Goal: Information Seeking & Learning: Learn about a topic

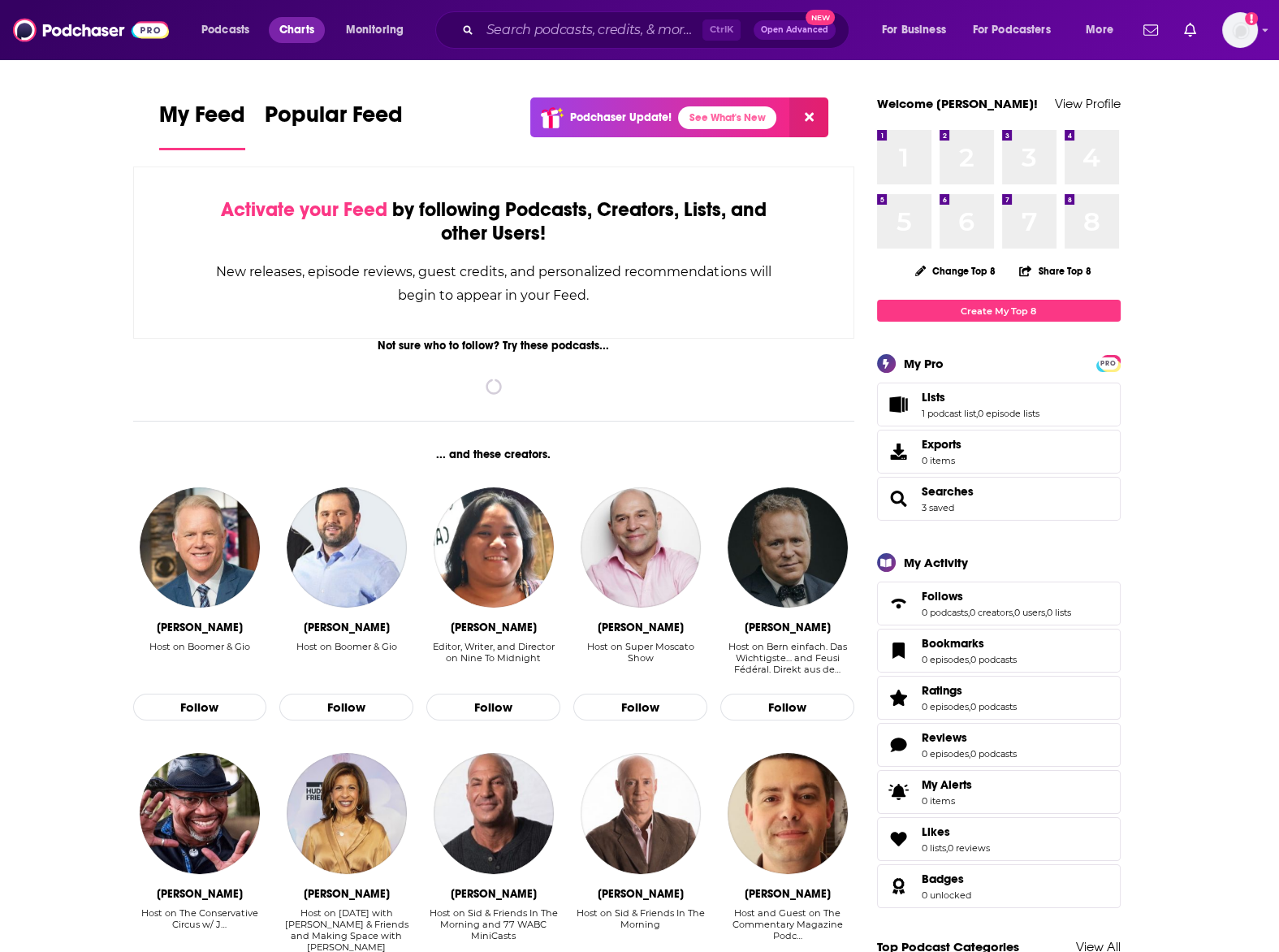
click at [286, 28] on span "Charts" at bounding box center [297, 30] width 35 height 23
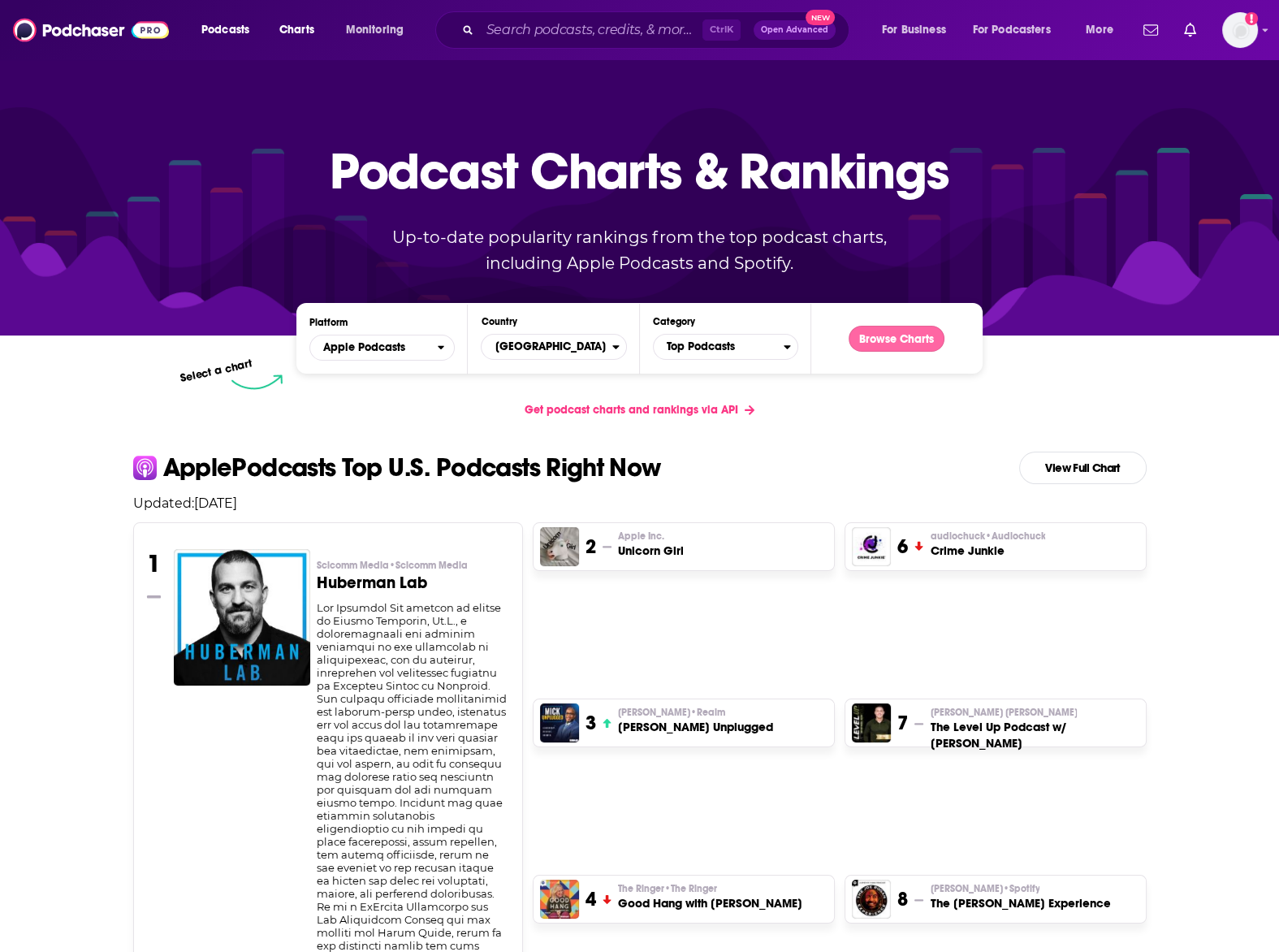
click at [877, 343] on button "Browse Charts" at bounding box center [897, 338] width 96 height 26
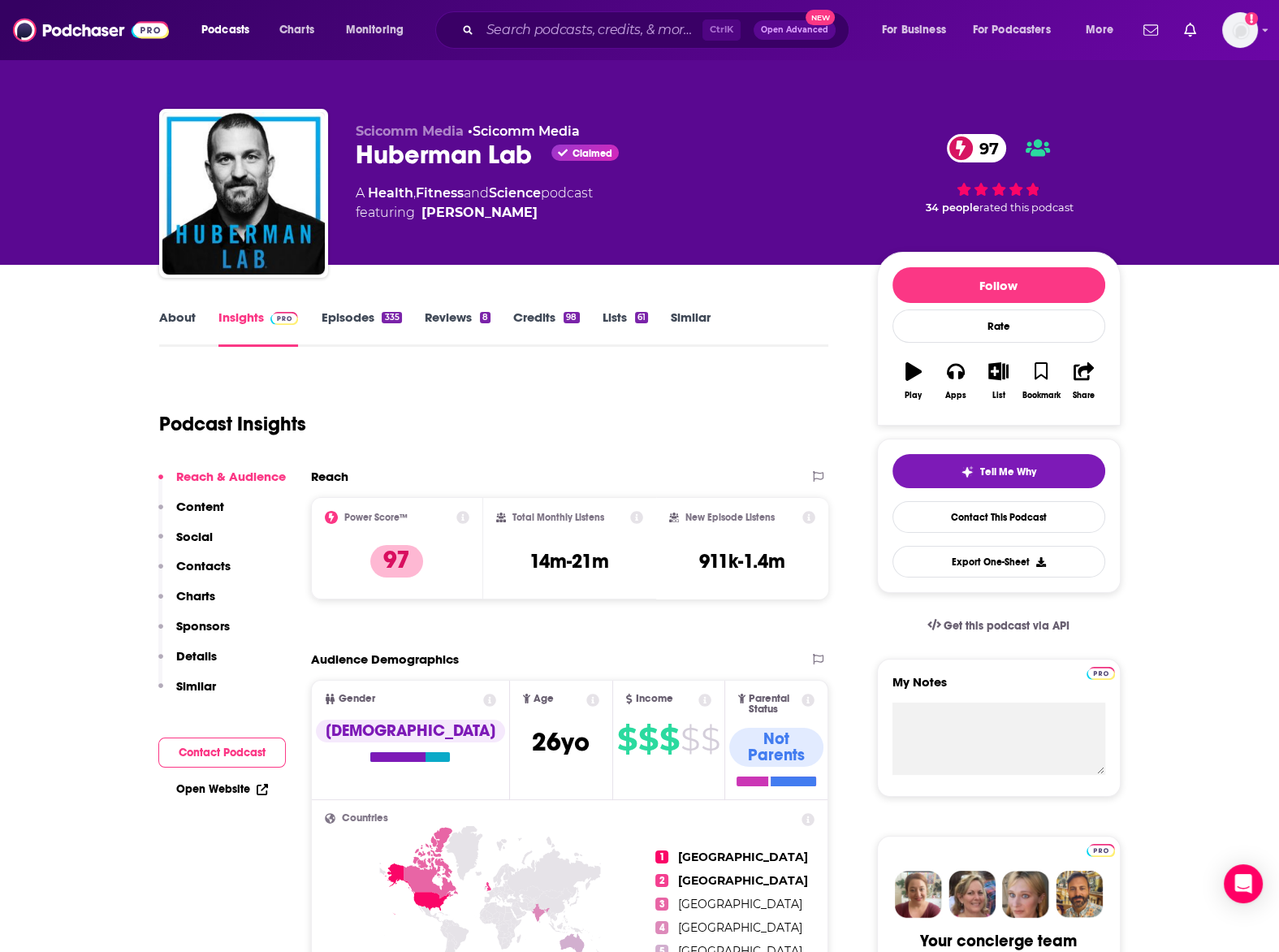
click at [354, 309] on link "Episodes 335" at bounding box center [360, 328] width 81 height 37
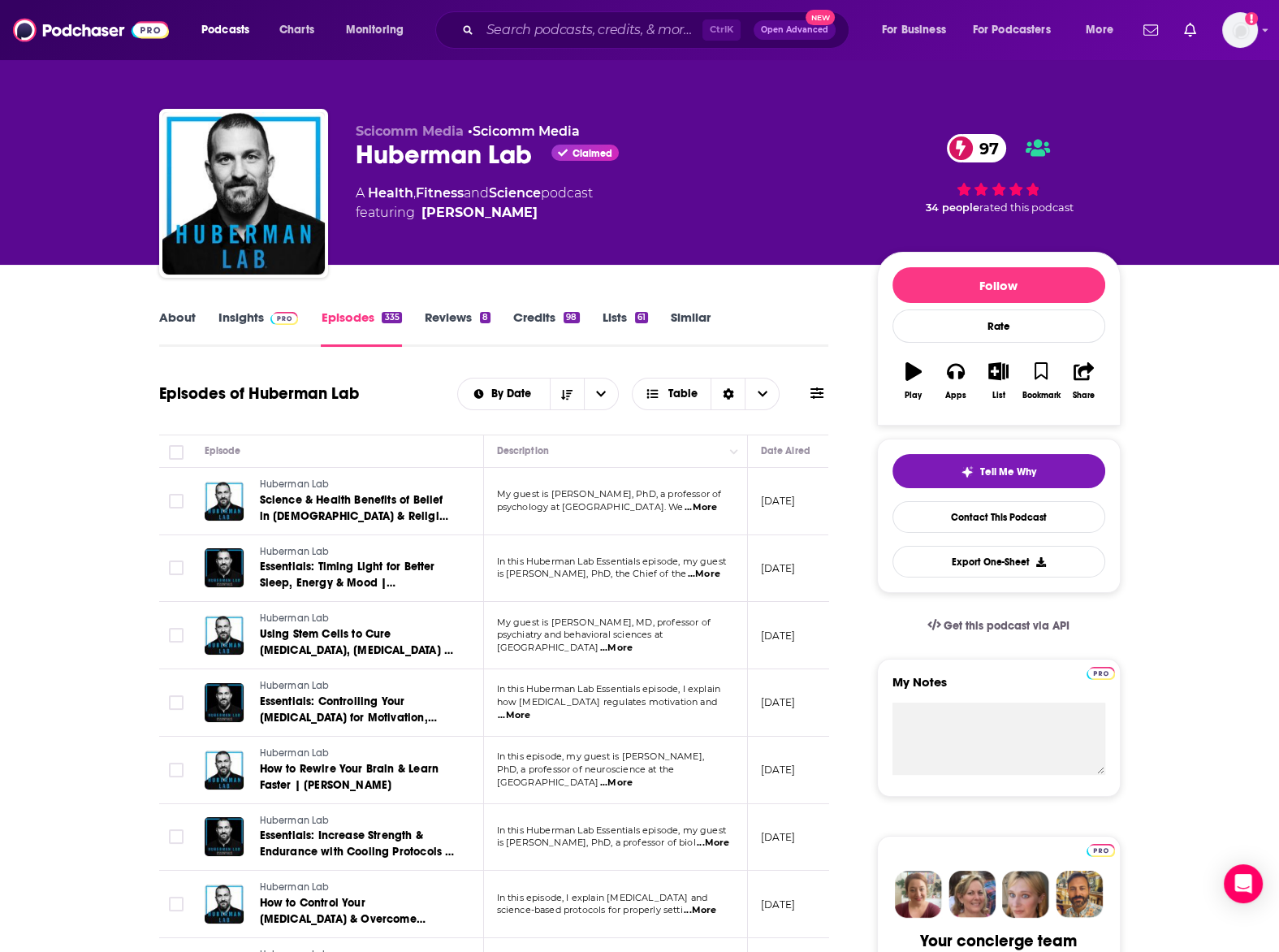
click at [265, 318] on span at bounding box center [281, 317] width 35 height 15
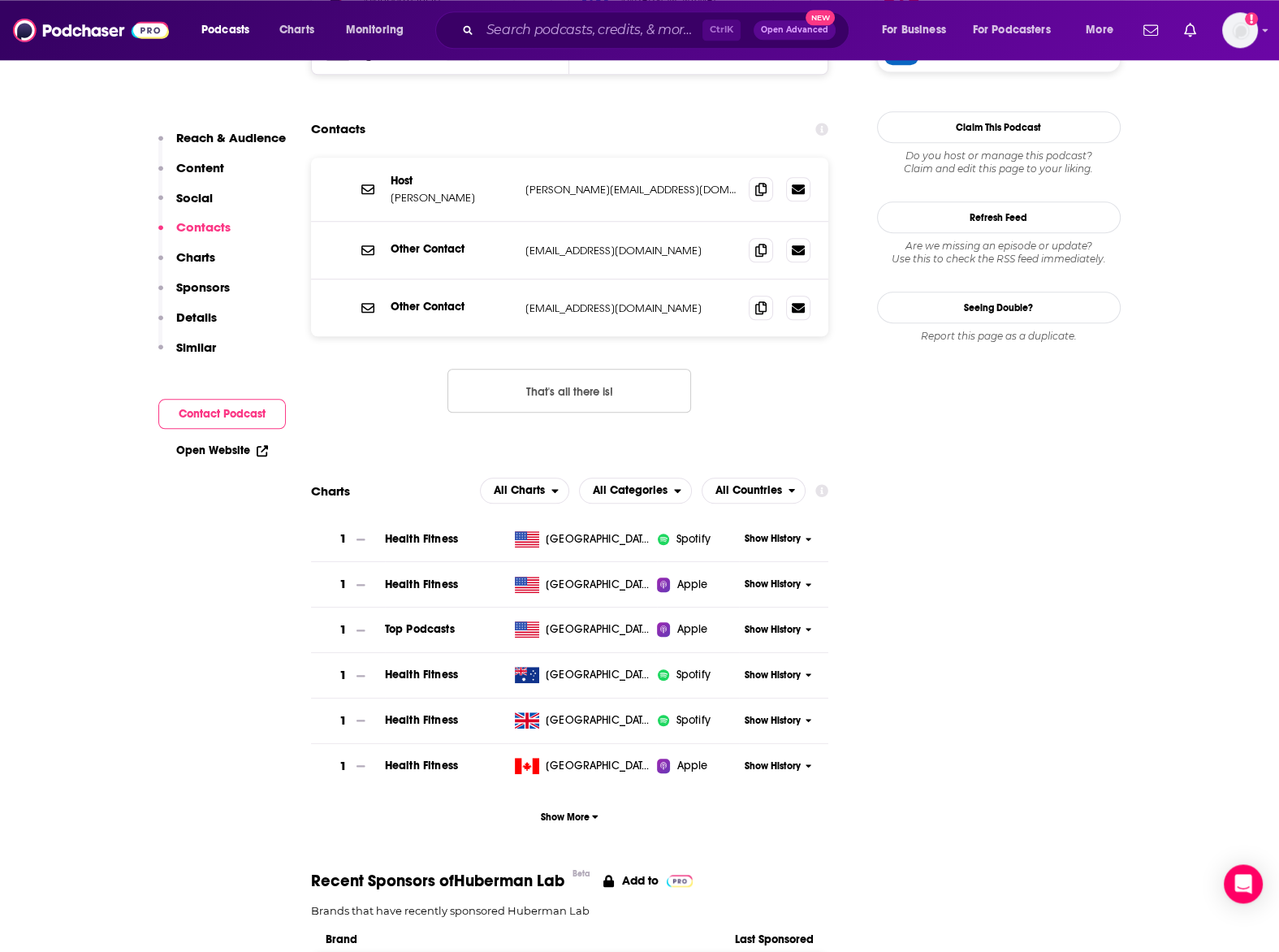
scroll to position [1697, 0]
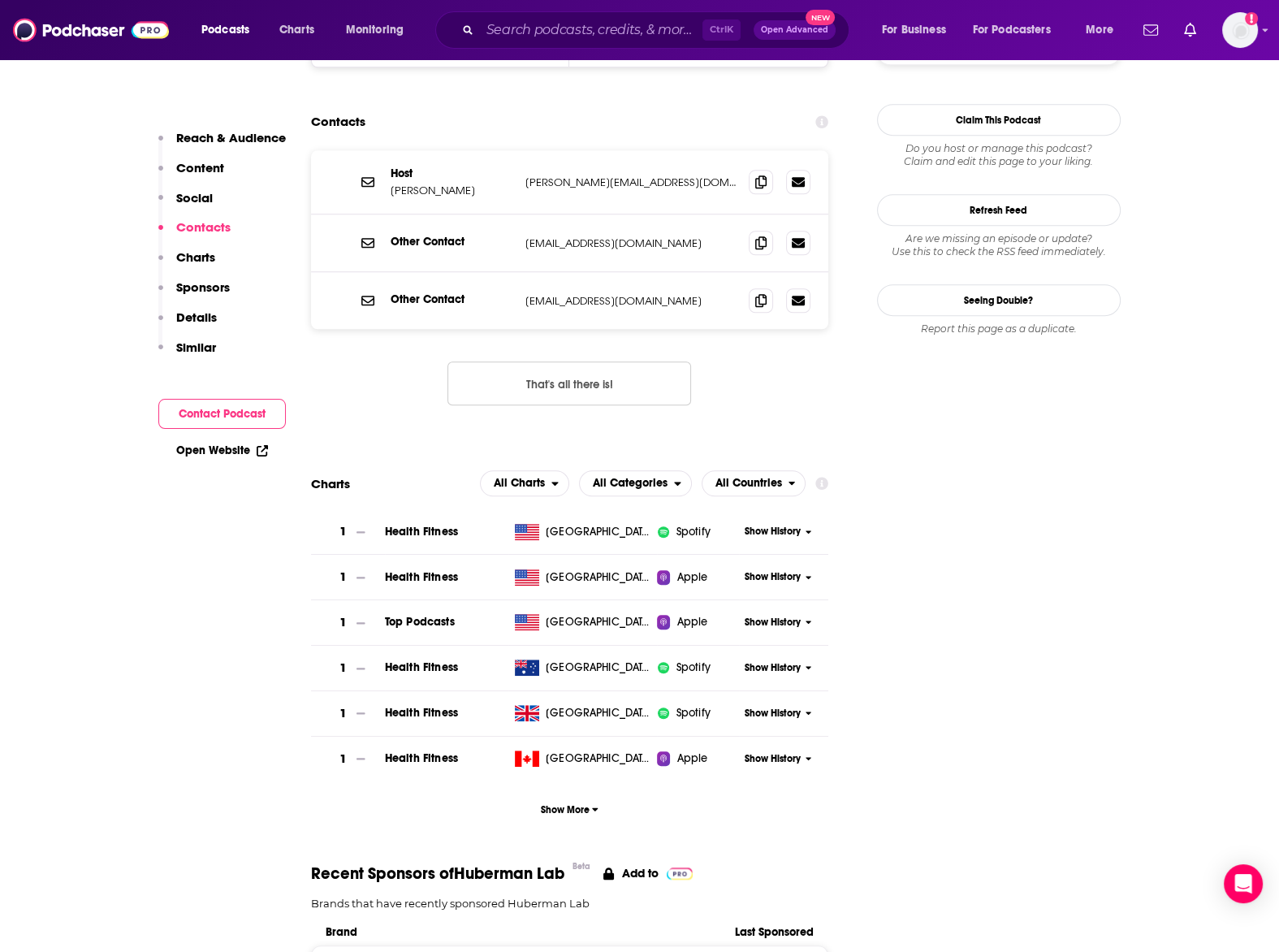
click at [785, 615] on span "Show History" at bounding box center [772, 622] width 56 height 14
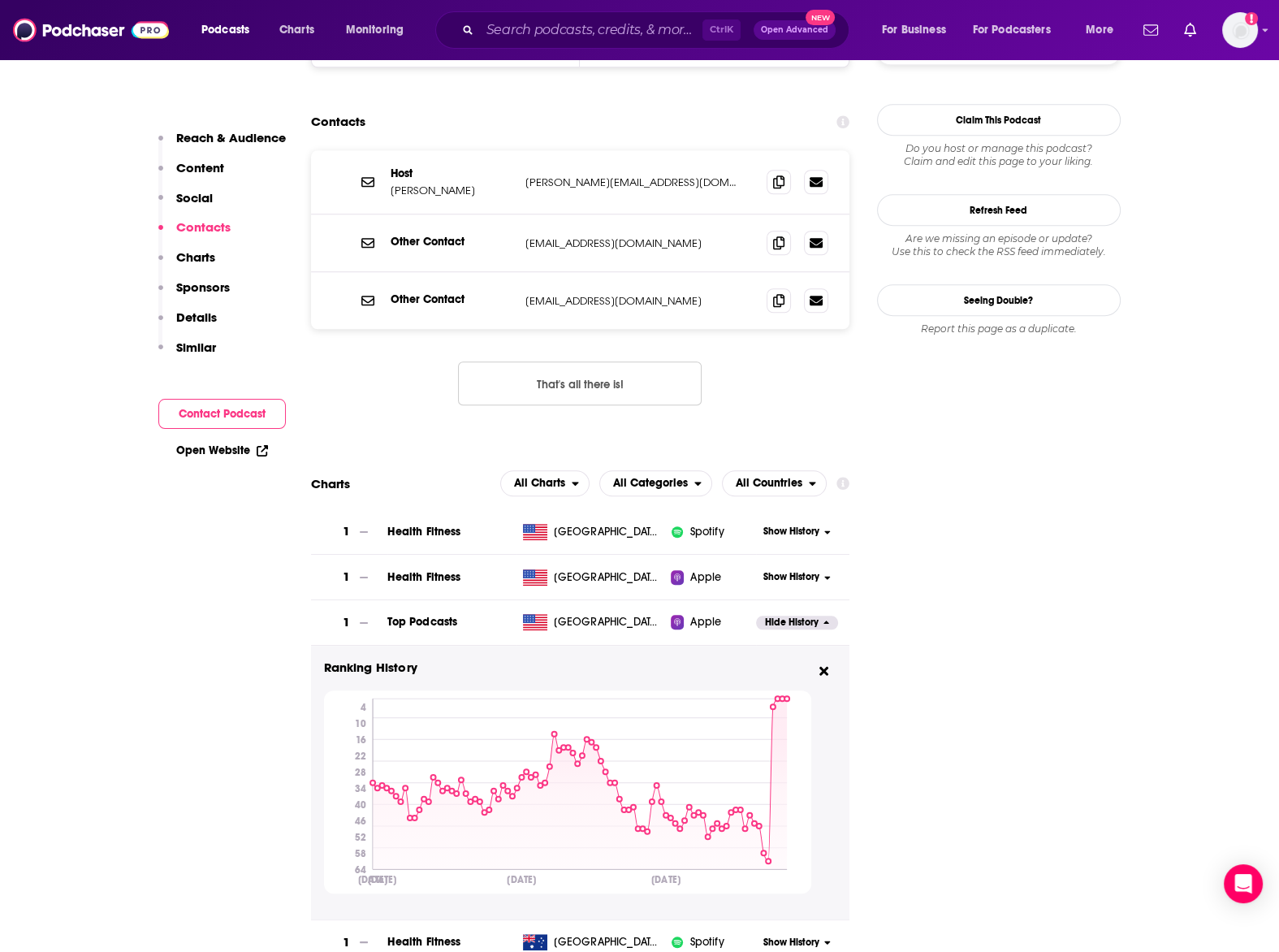
click at [771, 570] on span "Show History" at bounding box center [791, 577] width 56 height 14
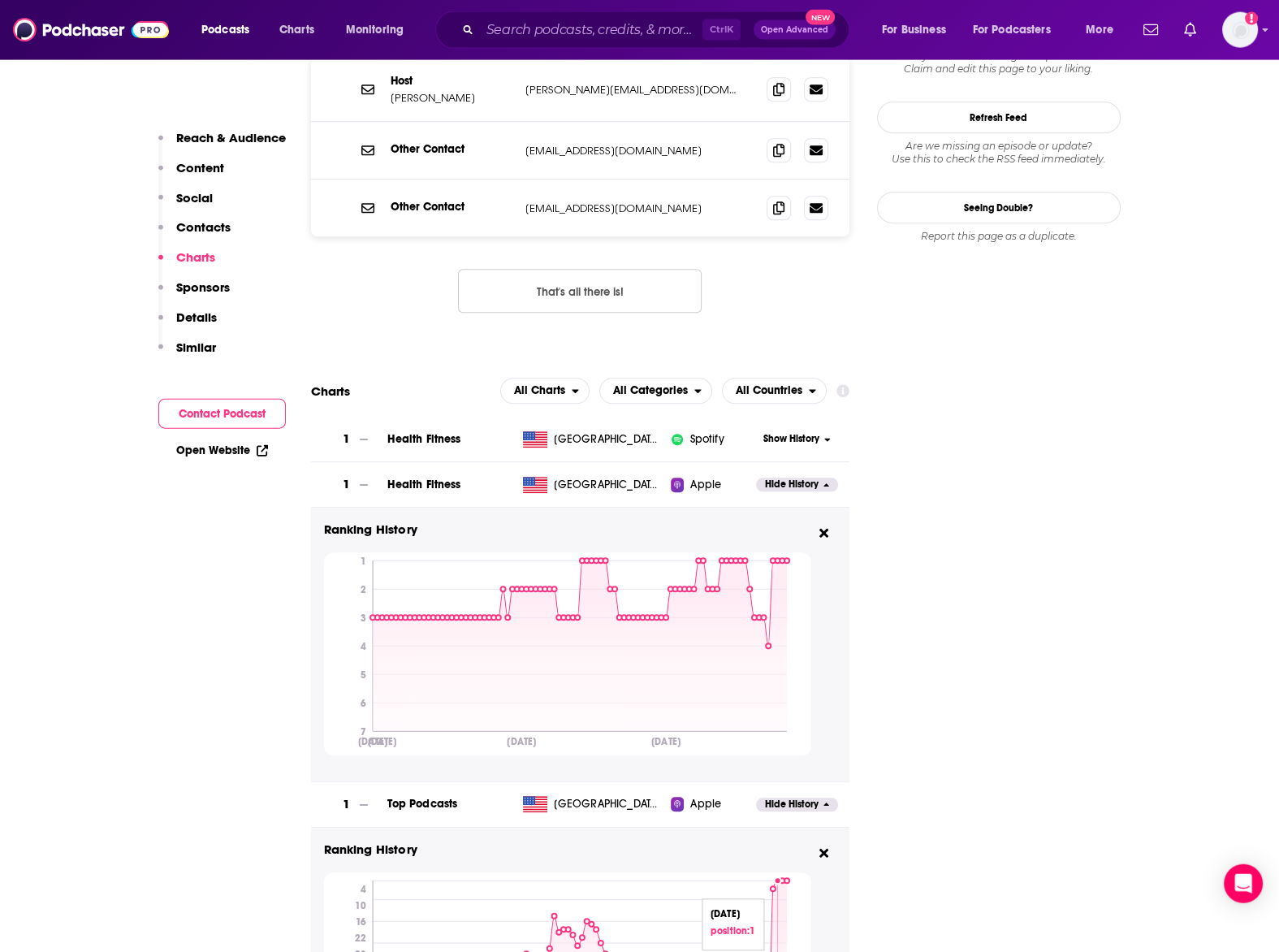
scroll to position [1787, 0]
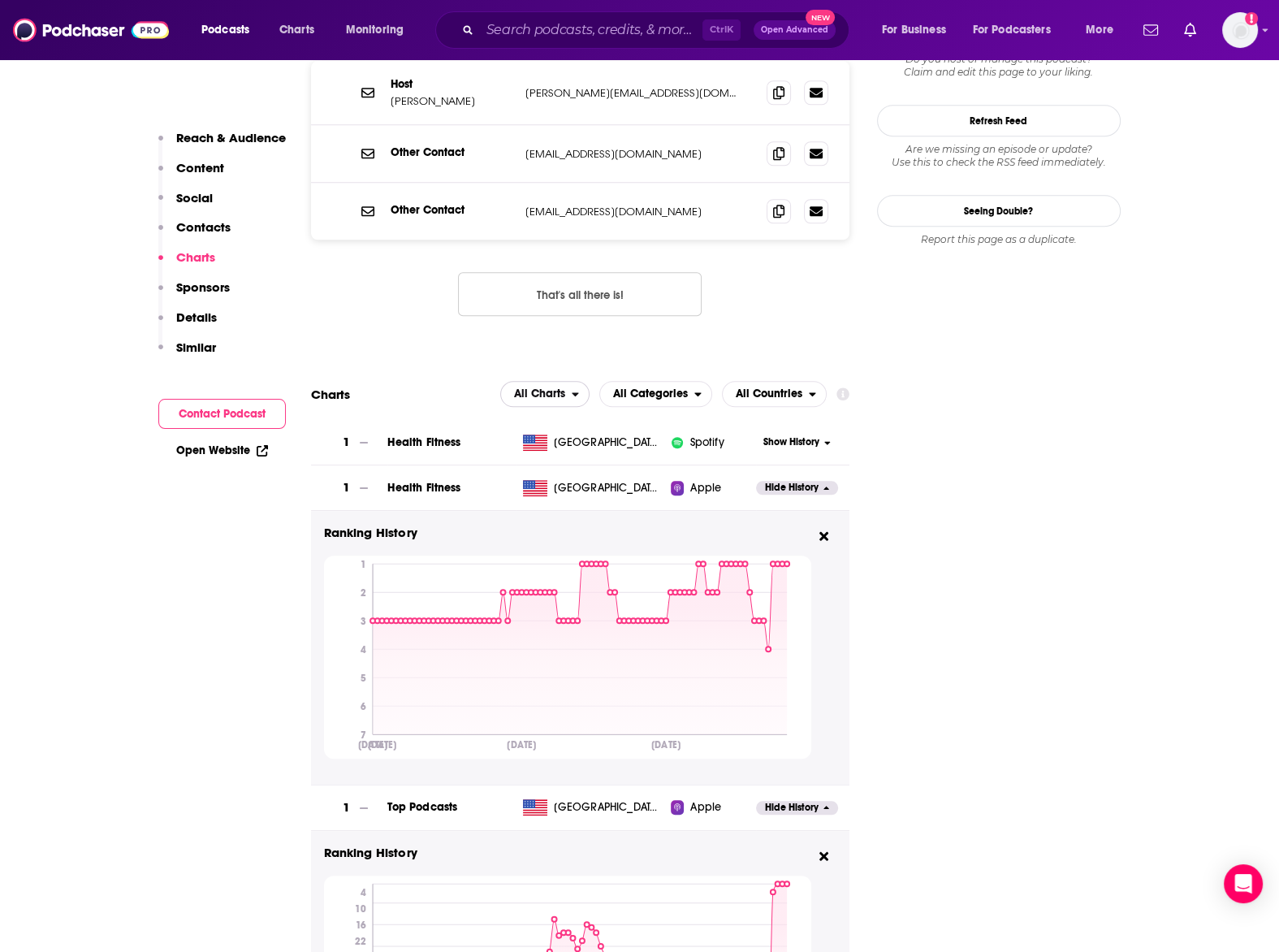
click at [572, 380] on span "All Charts" at bounding box center [536, 394] width 71 height 27
click at [548, 388] on span "All Charts" at bounding box center [540, 394] width 51 height 11
click at [549, 439] on span "Apple Charts" at bounding box center [544, 443] width 69 height 9
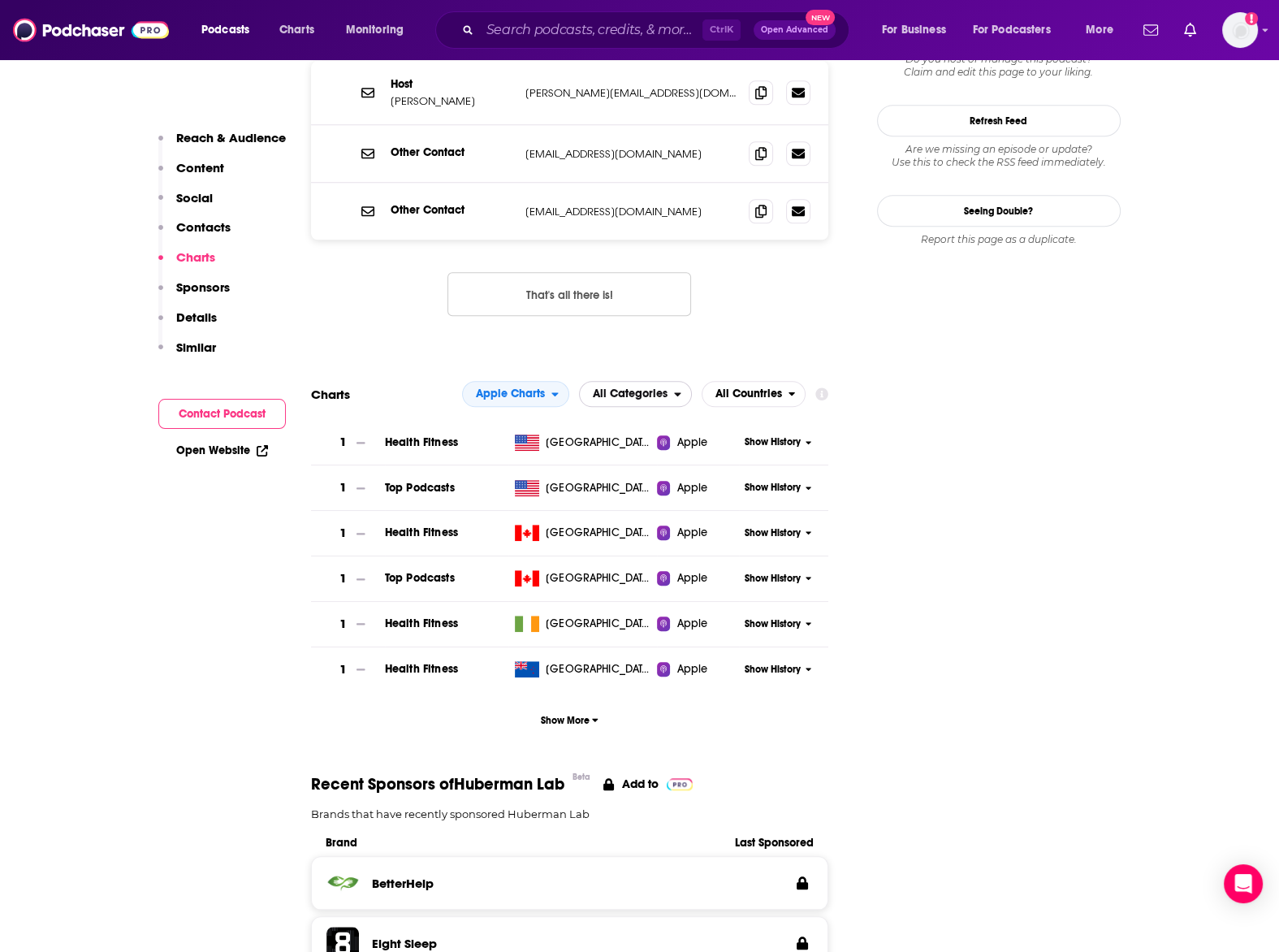
click at [653, 388] on span "All Categories" at bounding box center [631, 394] width 75 height 11
click at [608, 439] on span "Top Podcasts" at bounding box center [635, 443] width 92 height 9
click at [772, 468] on div "Show History" at bounding box center [784, 487] width 89 height 40
click at [779, 481] on span "Show History" at bounding box center [772, 488] width 56 height 14
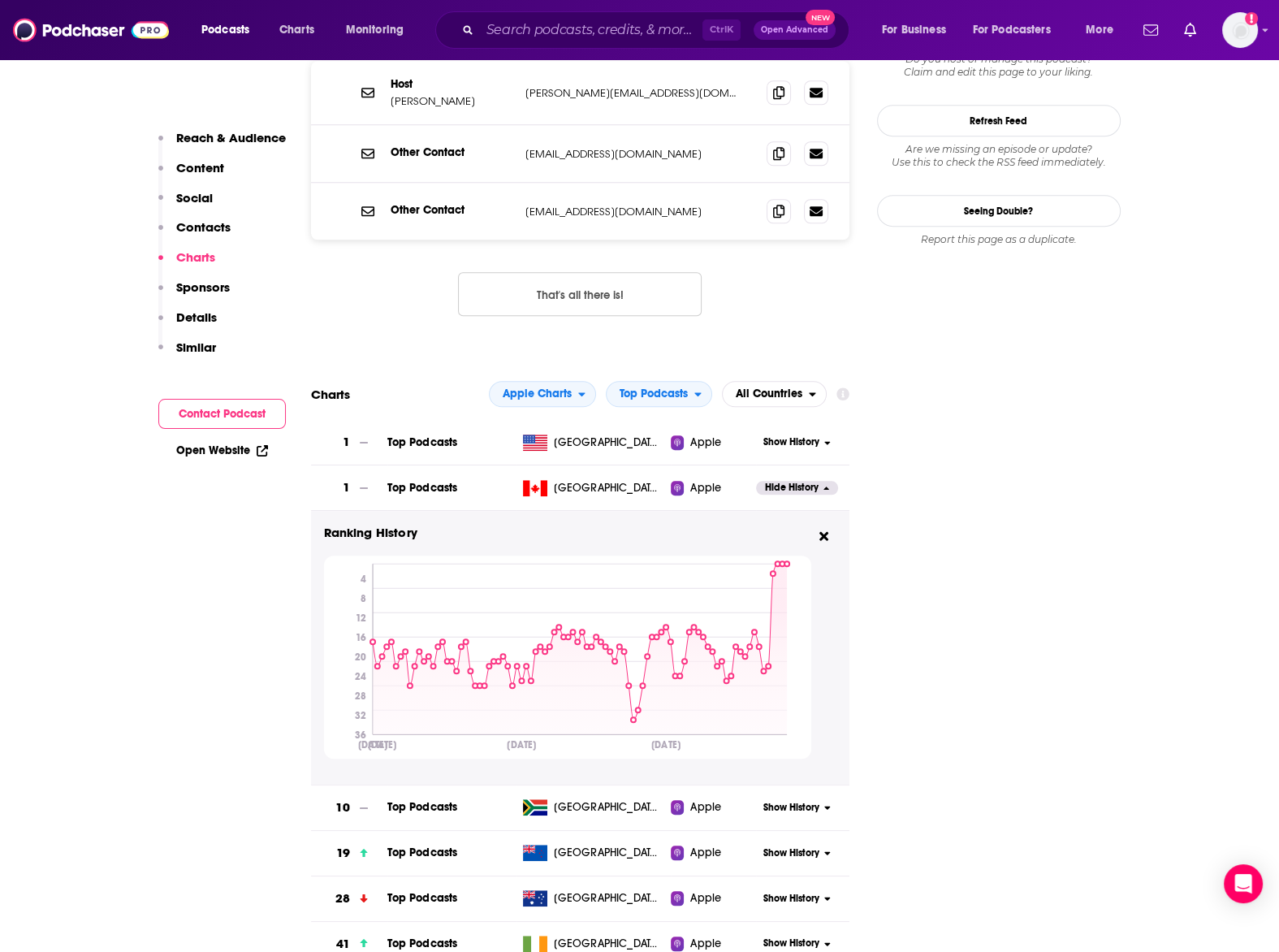
click at [824, 481] on button "Hide History" at bounding box center [797, 488] width 82 height 14
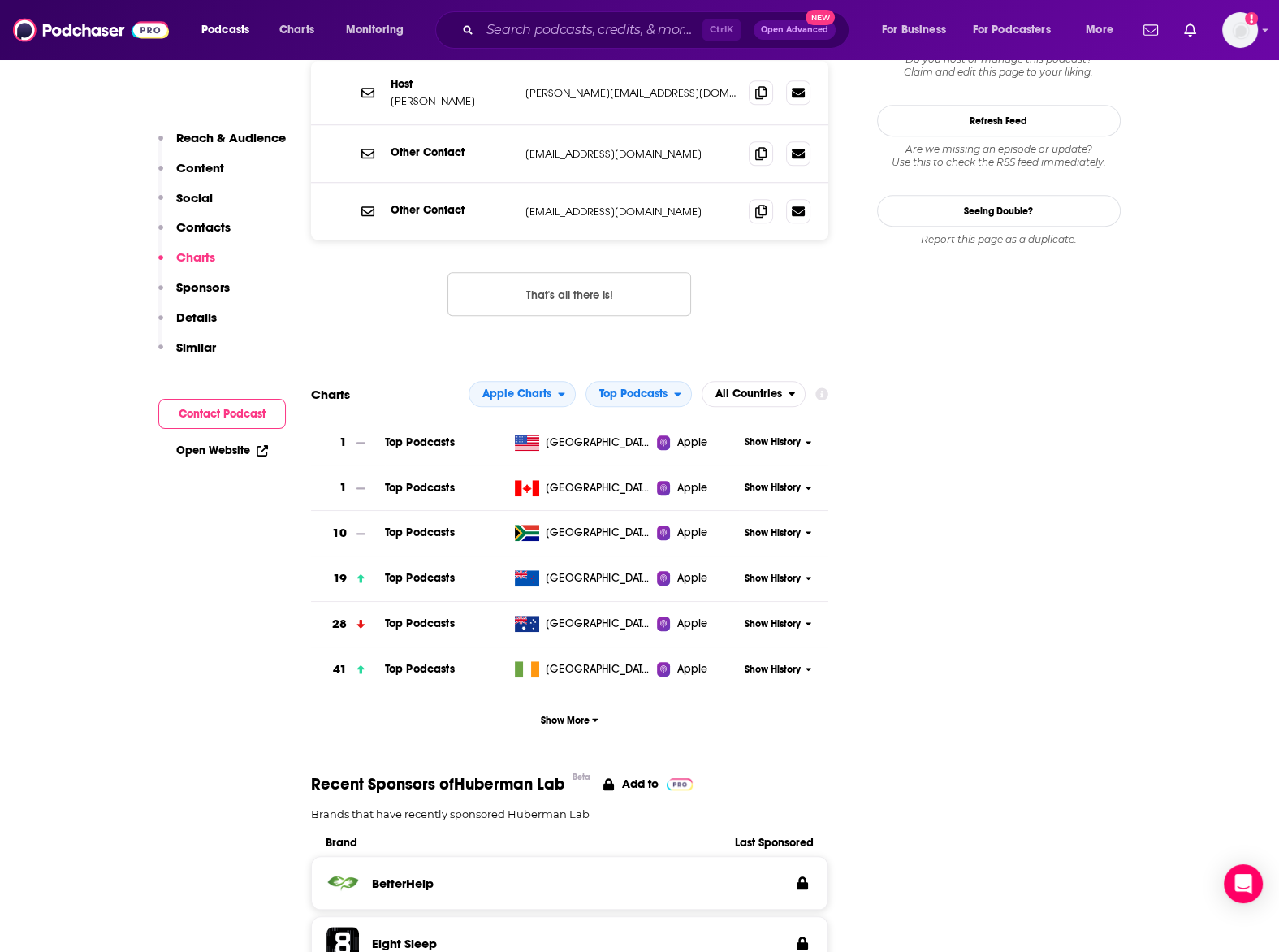
click at [800, 435] on span "Show History" at bounding box center [772, 442] width 56 height 14
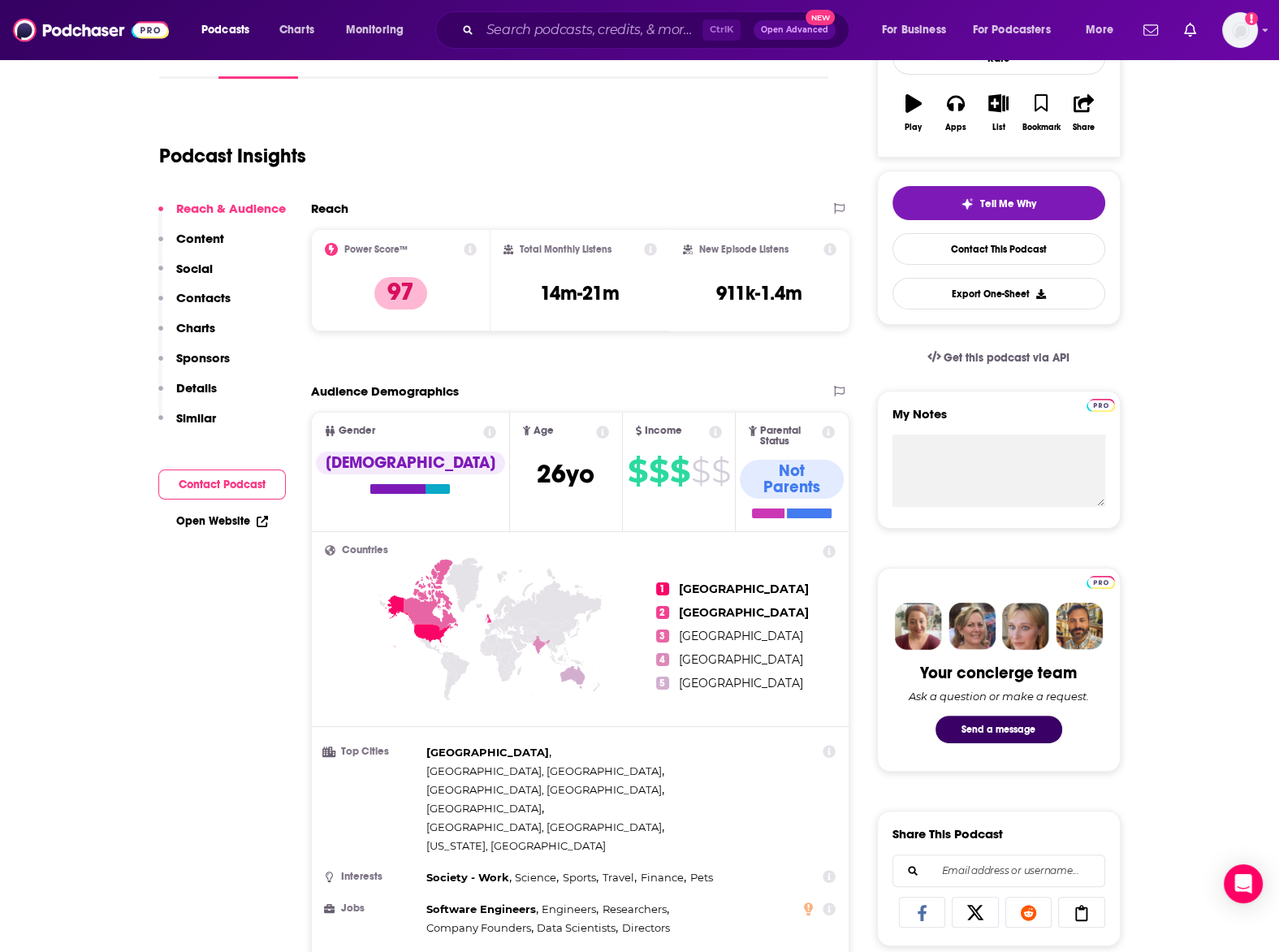
scroll to position [0, 0]
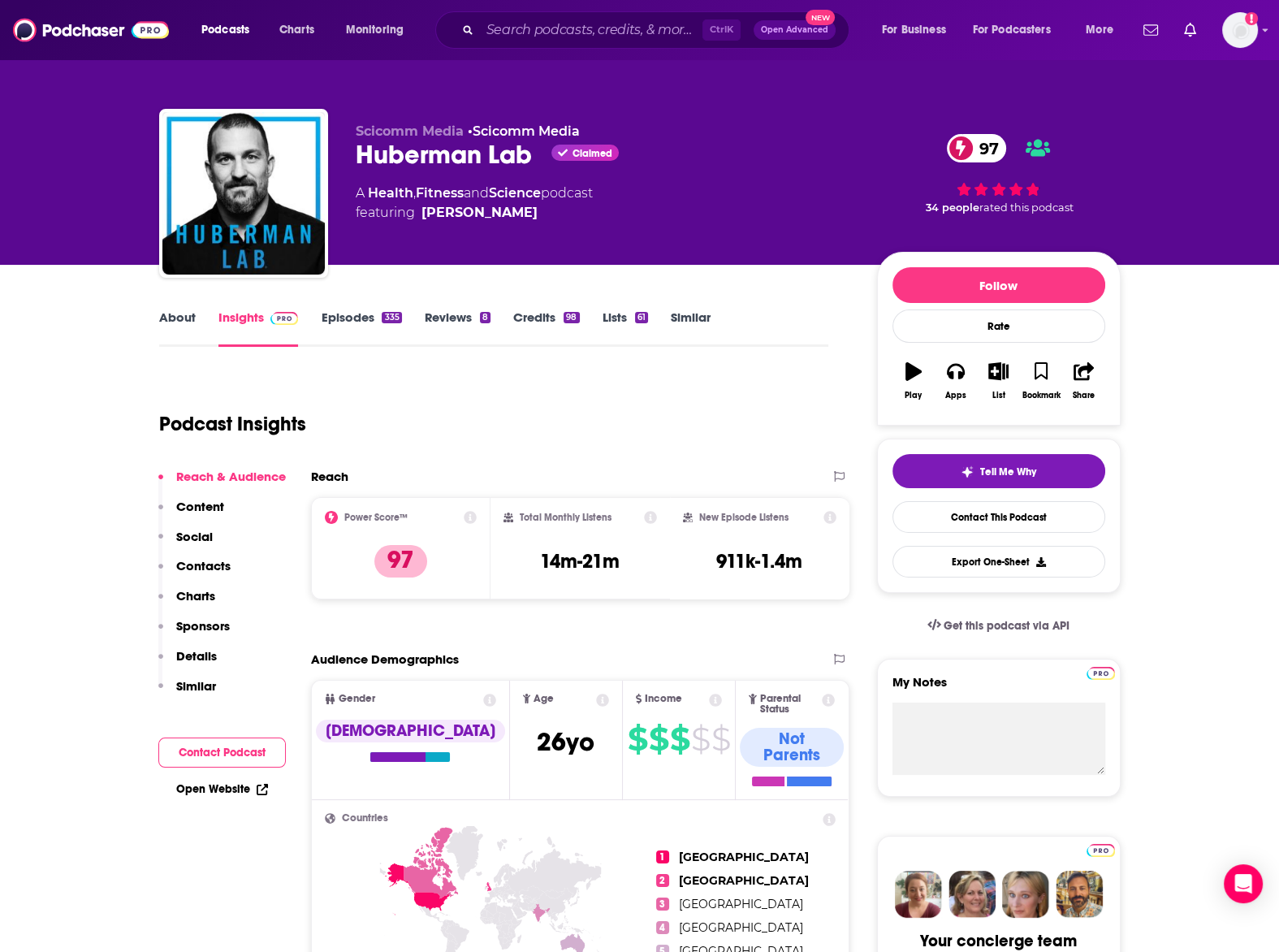
click at [174, 315] on link "About" at bounding box center [177, 328] width 37 height 37
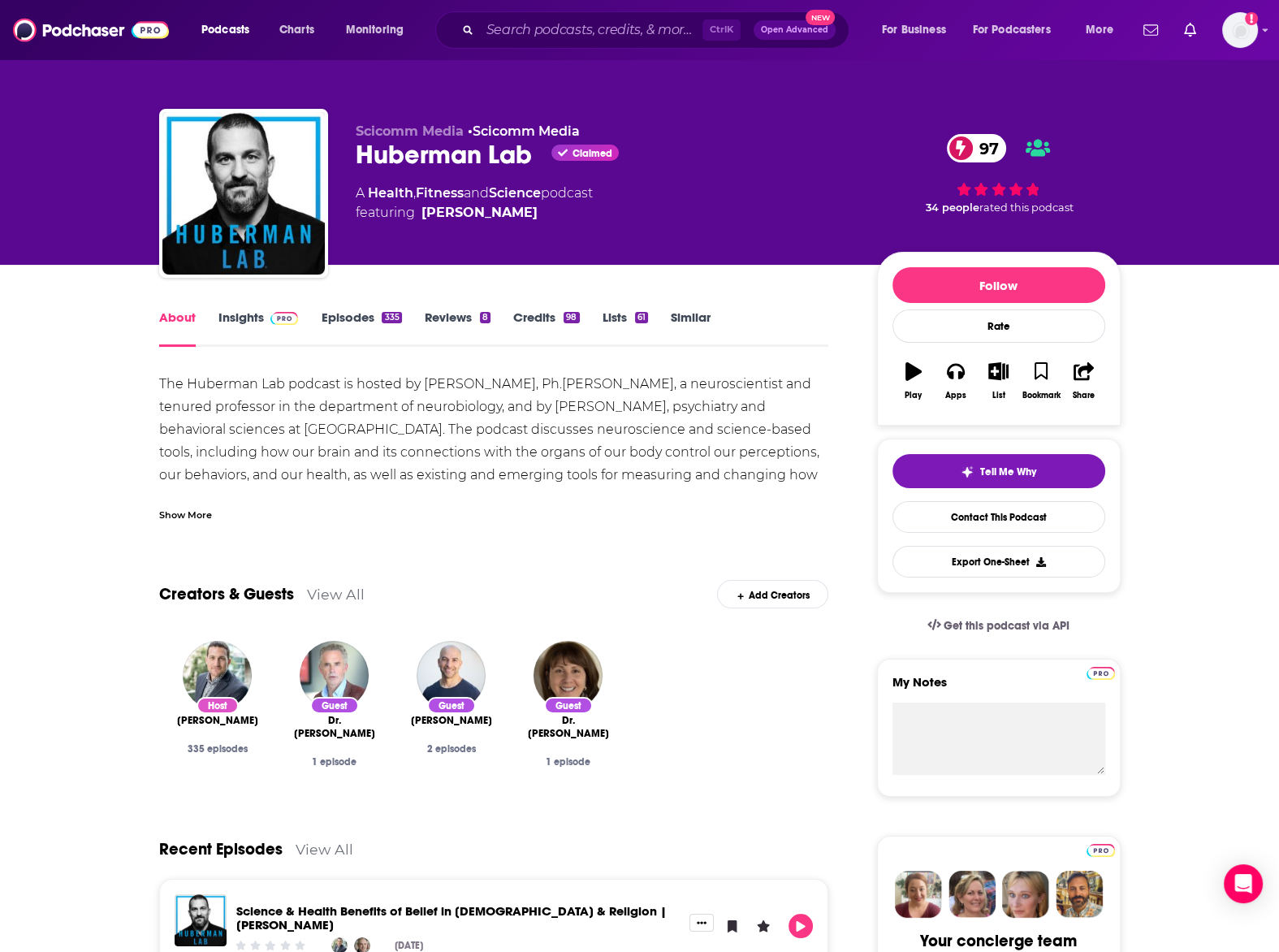
click at [198, 516] on div "Show More" at bounding box center [185, 513] width 53 height 15
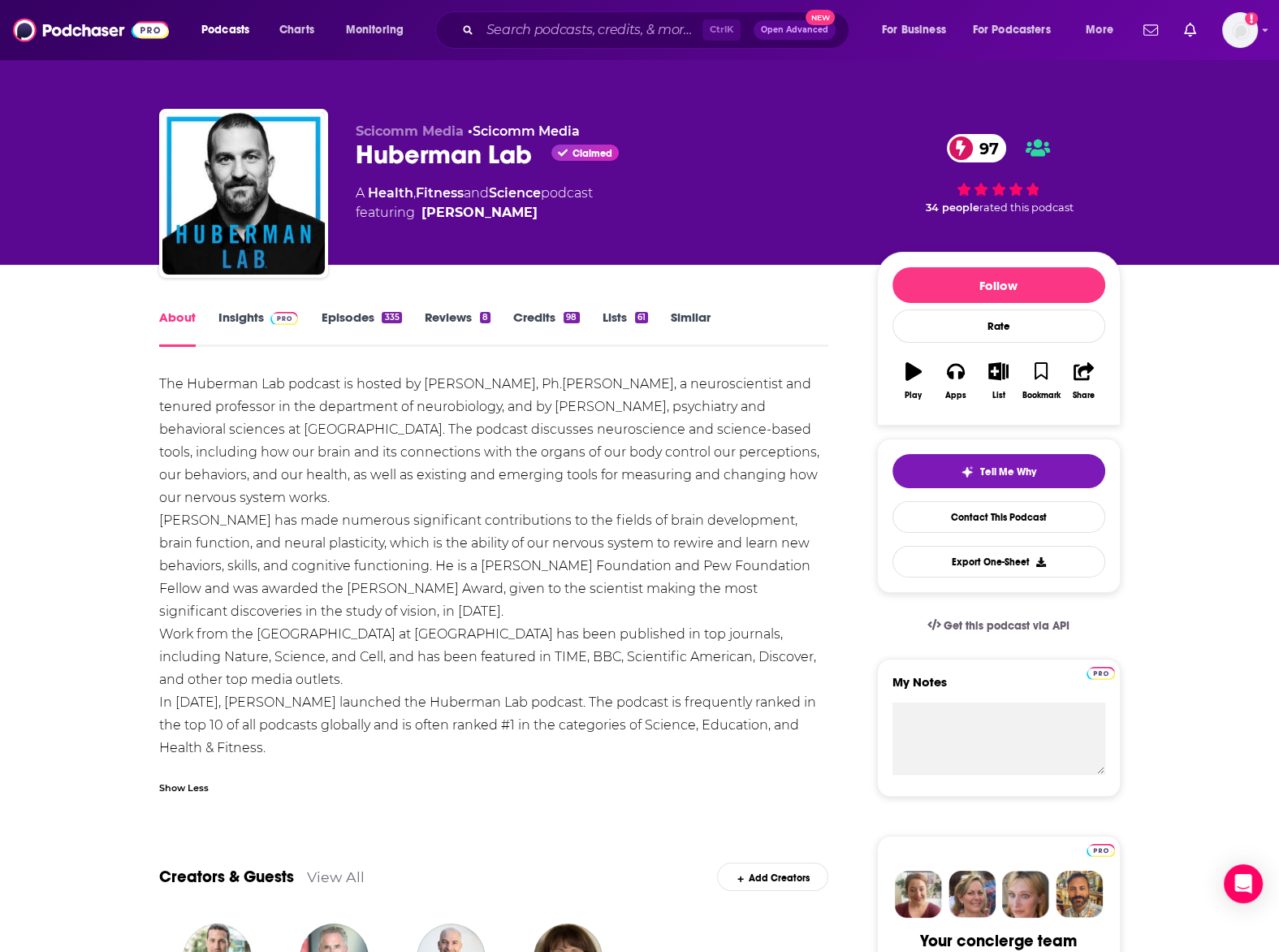
click at [279, 312] on img at bounding box center [284, 318] width 28 height 13
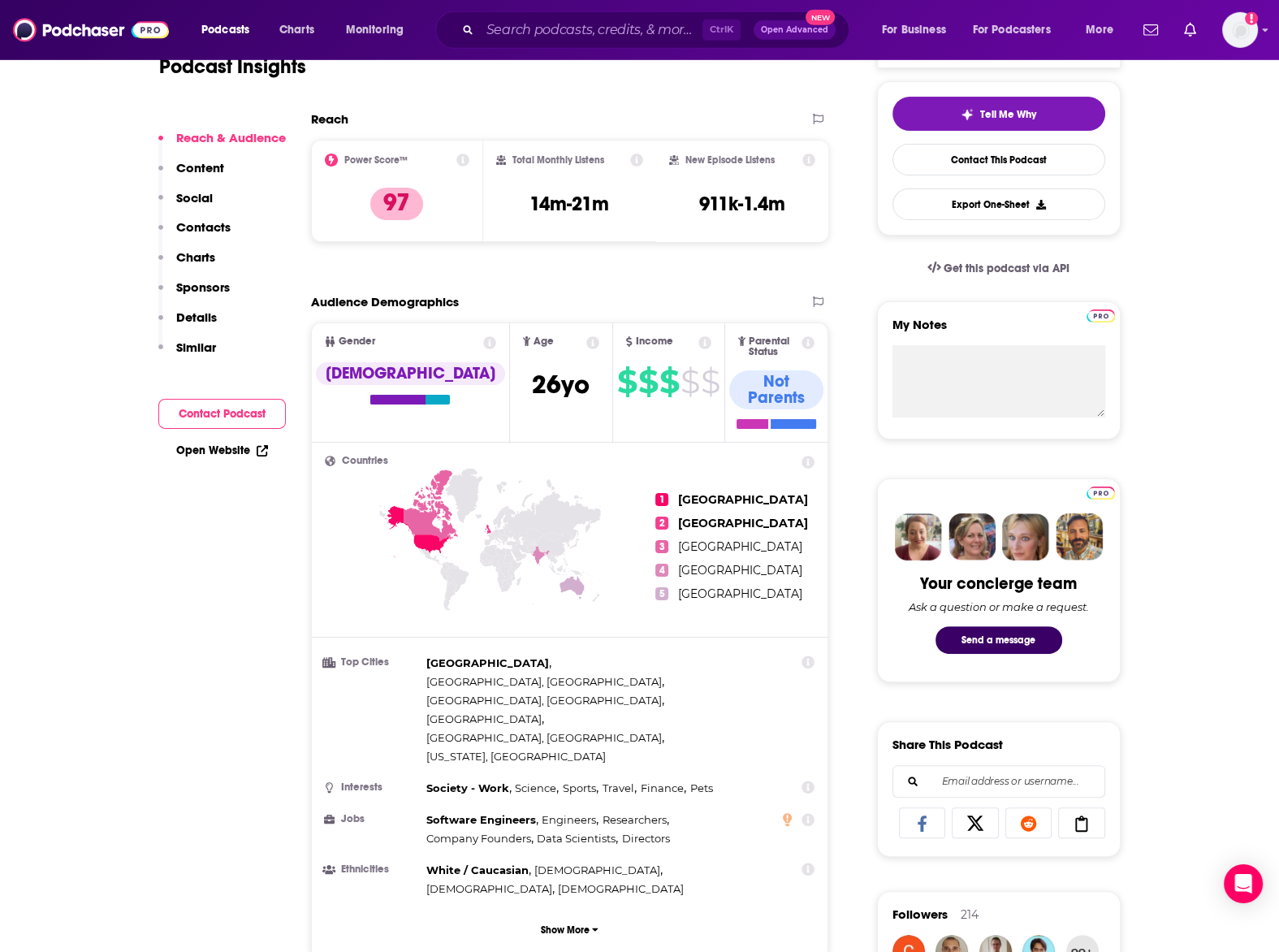
scroll to position [357, 0]
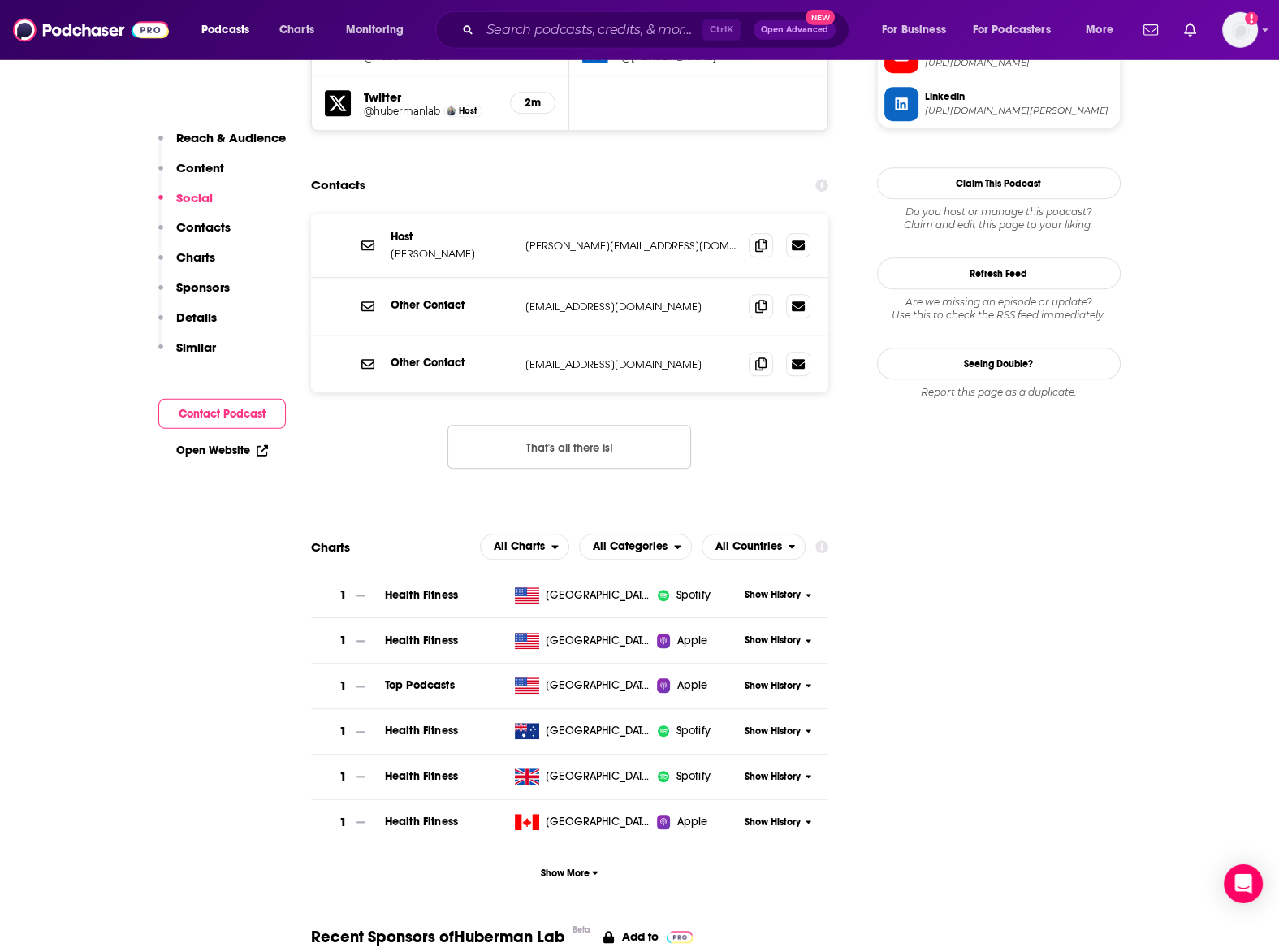
scroll to position [1787, 0]
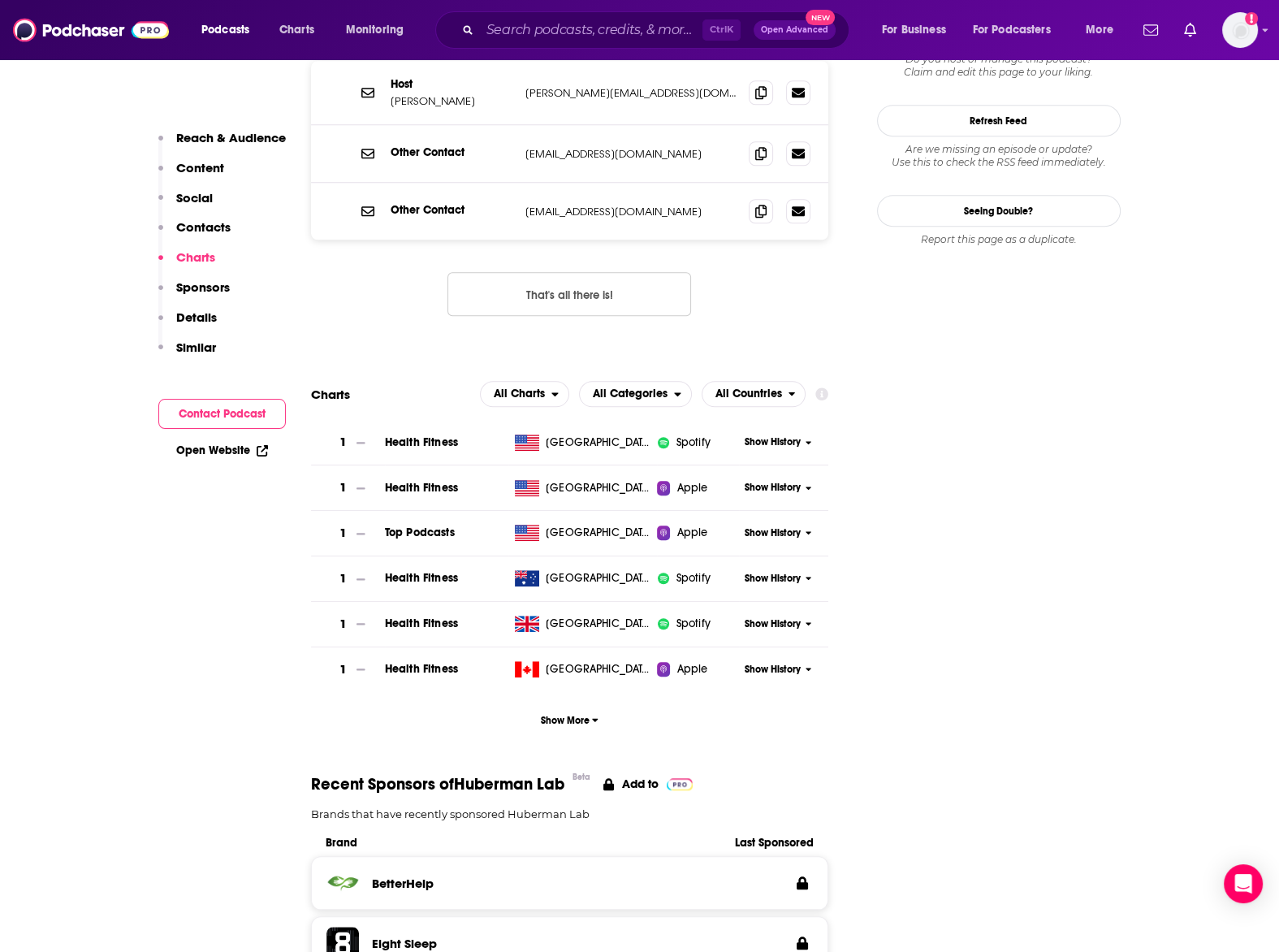
click at [789, 526] on span "Show History" at bounding box center [772, 533] width 56 height 14
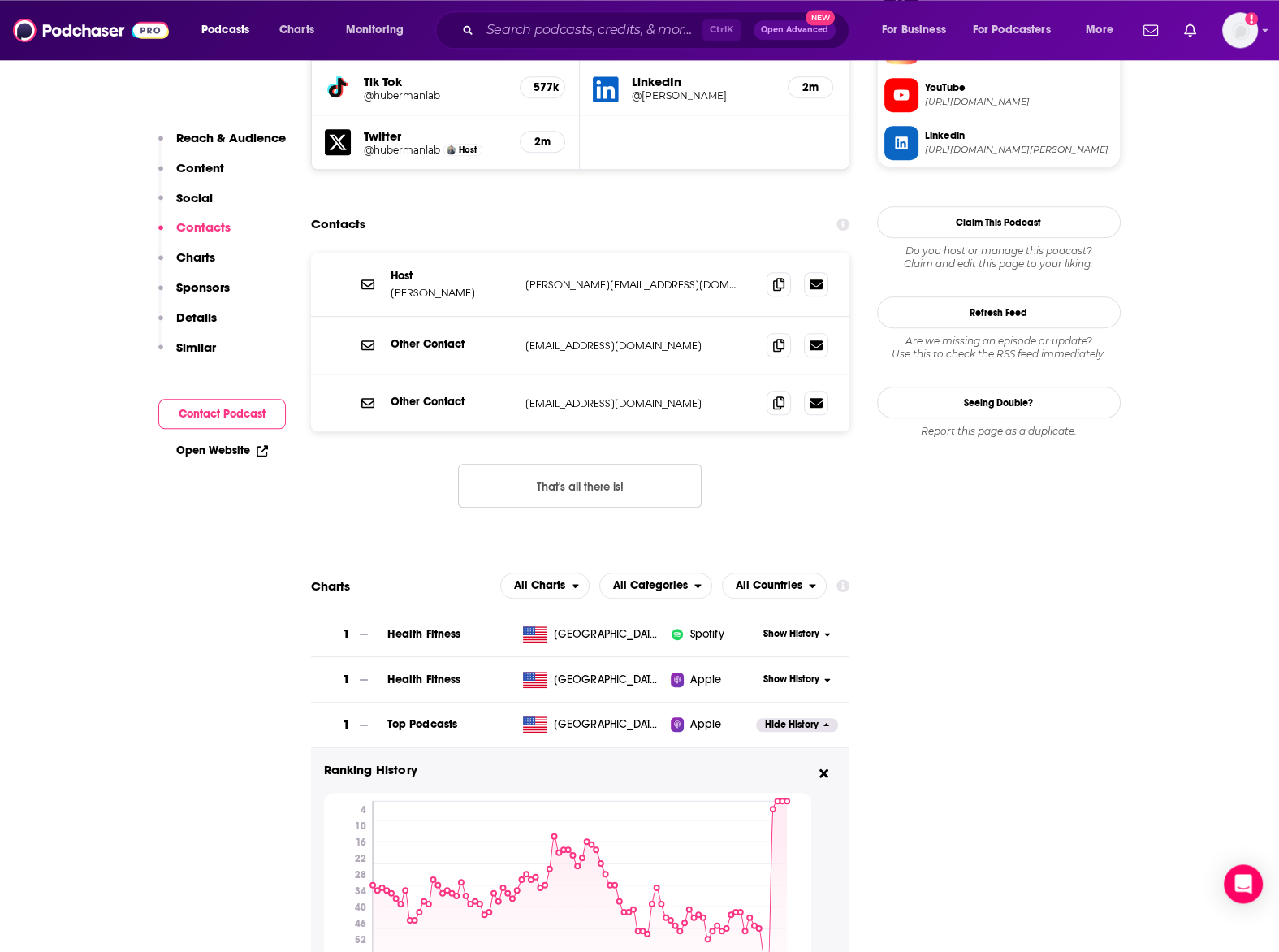
scroll to position [1608, 0]
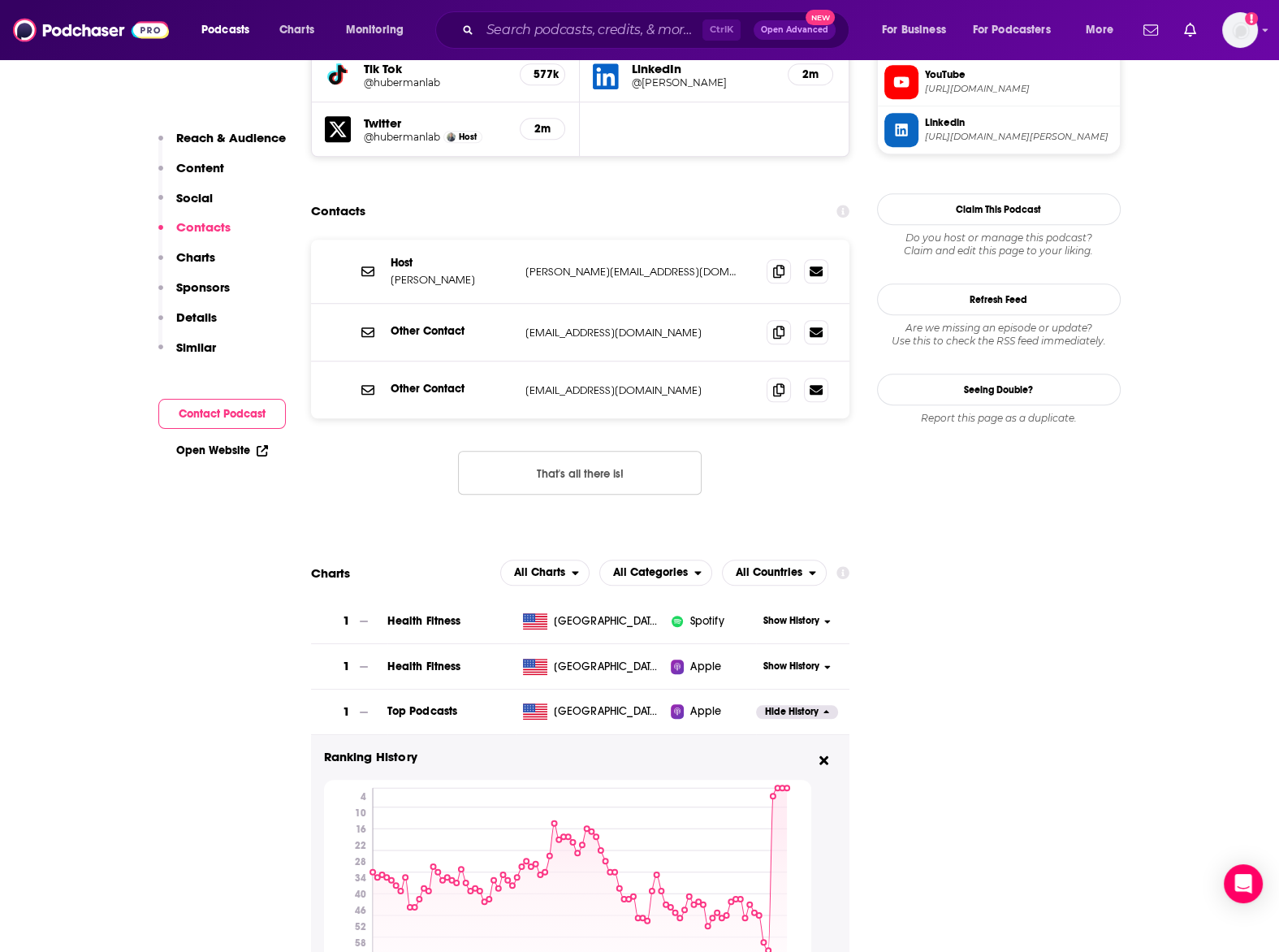
click at [772, 614] on span "Show History" at bounding box center [791, 620] width 56 height 14
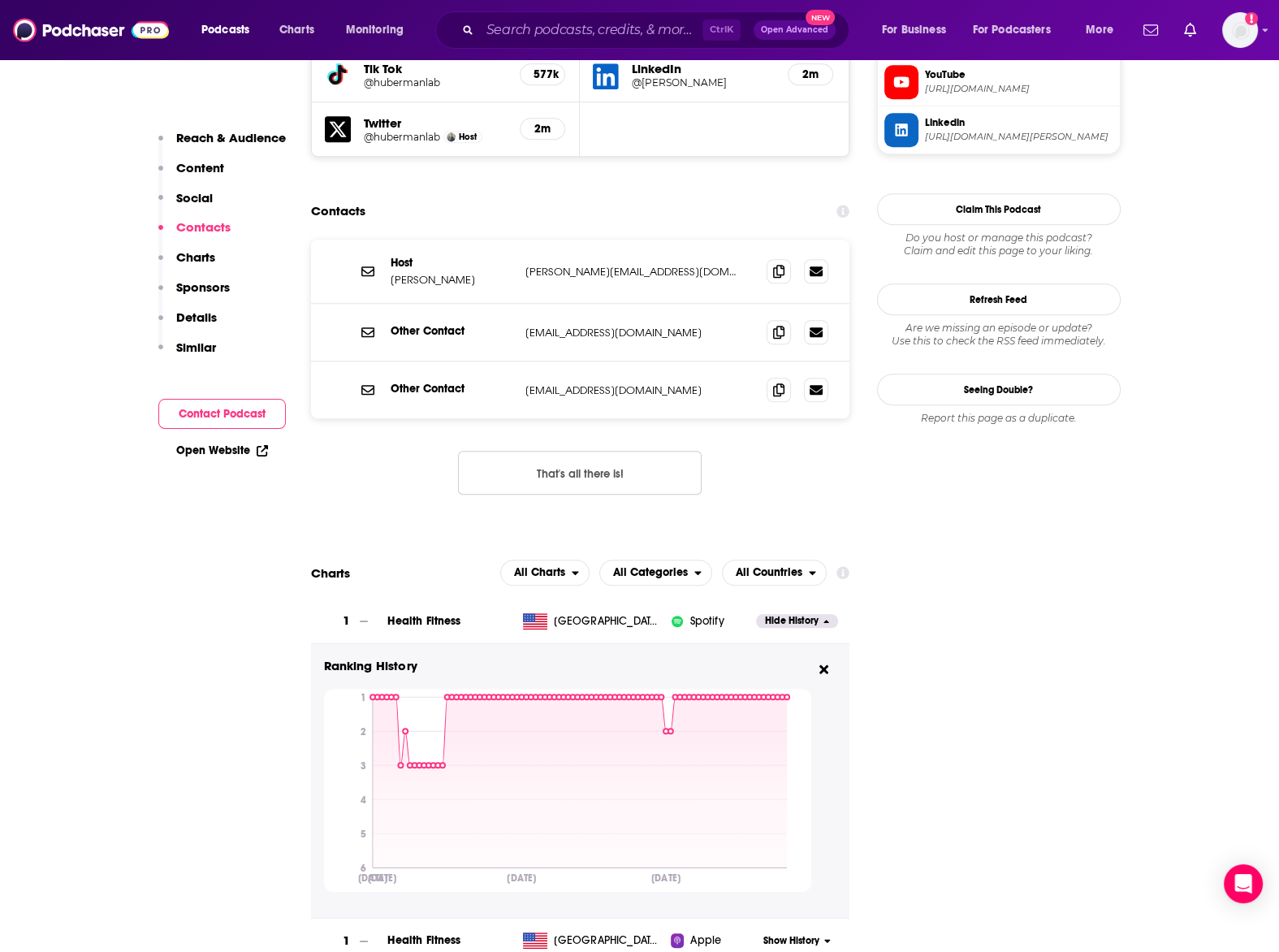
click at [772, 614] on span "Hide History" at bounding box center [791, 620] width 54 height 14
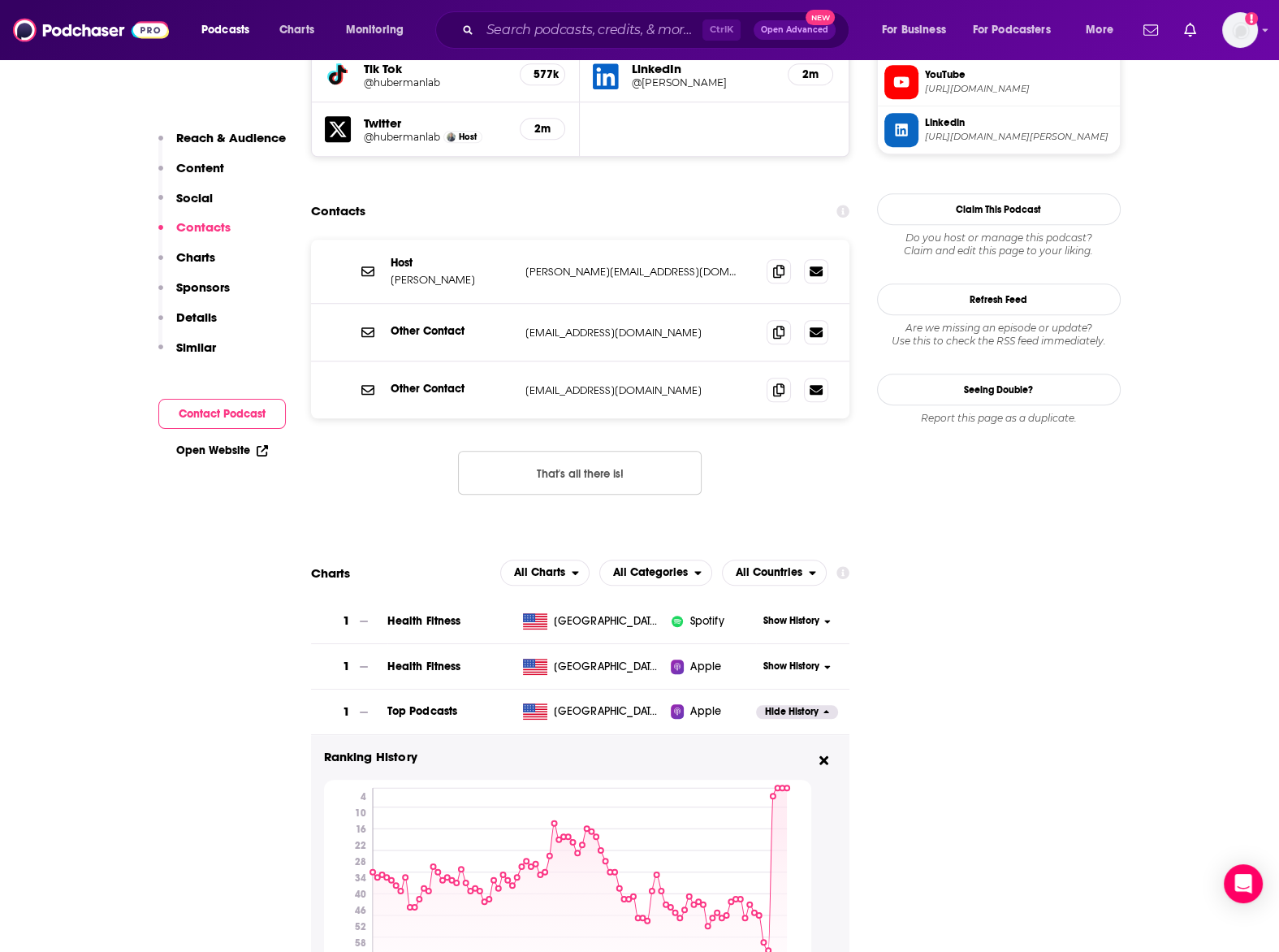
click at [782, 660] on span "Show History" at bounding box center [791, 666] width 56 height 14
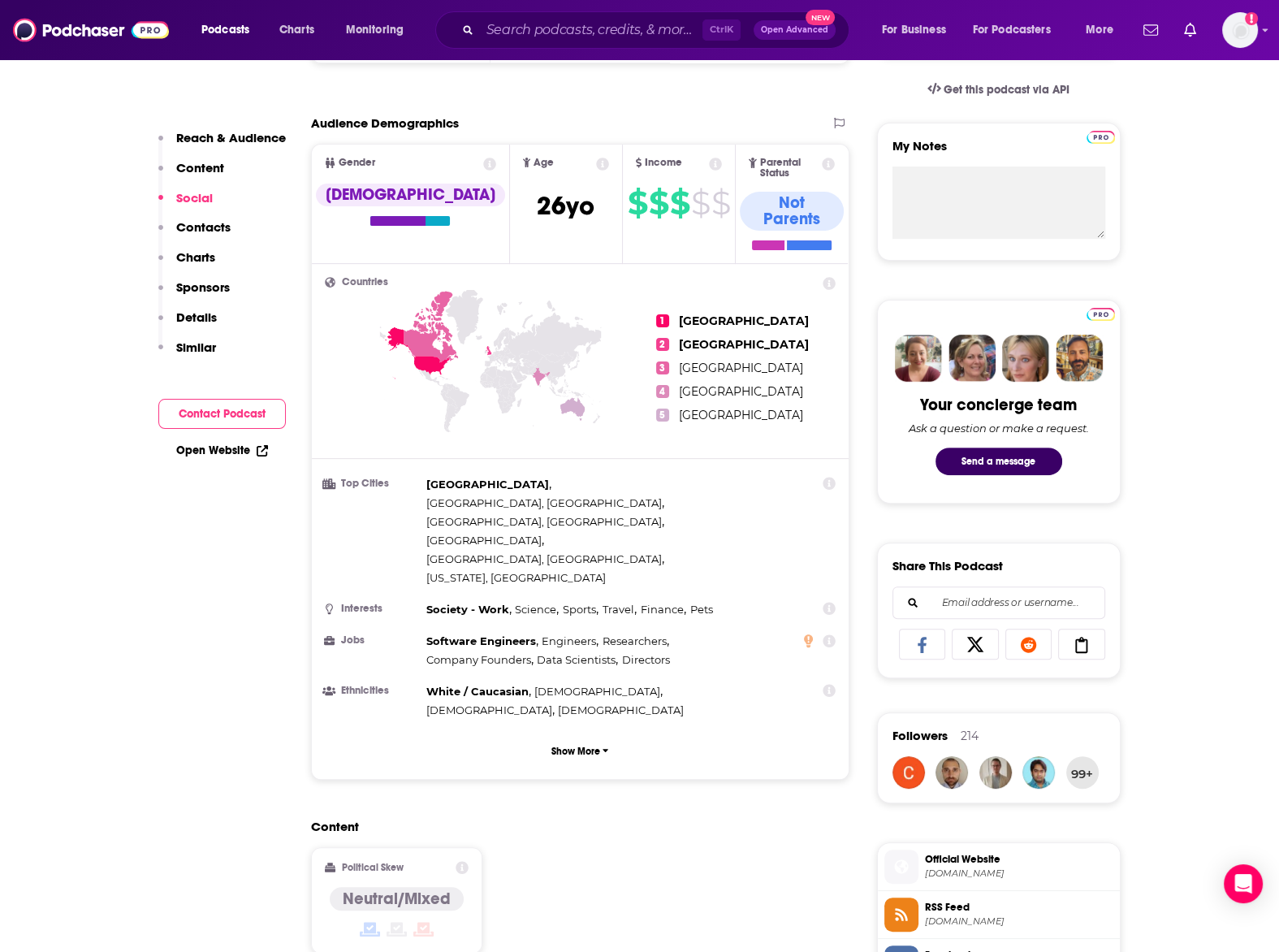
scroll to position [0, 0]
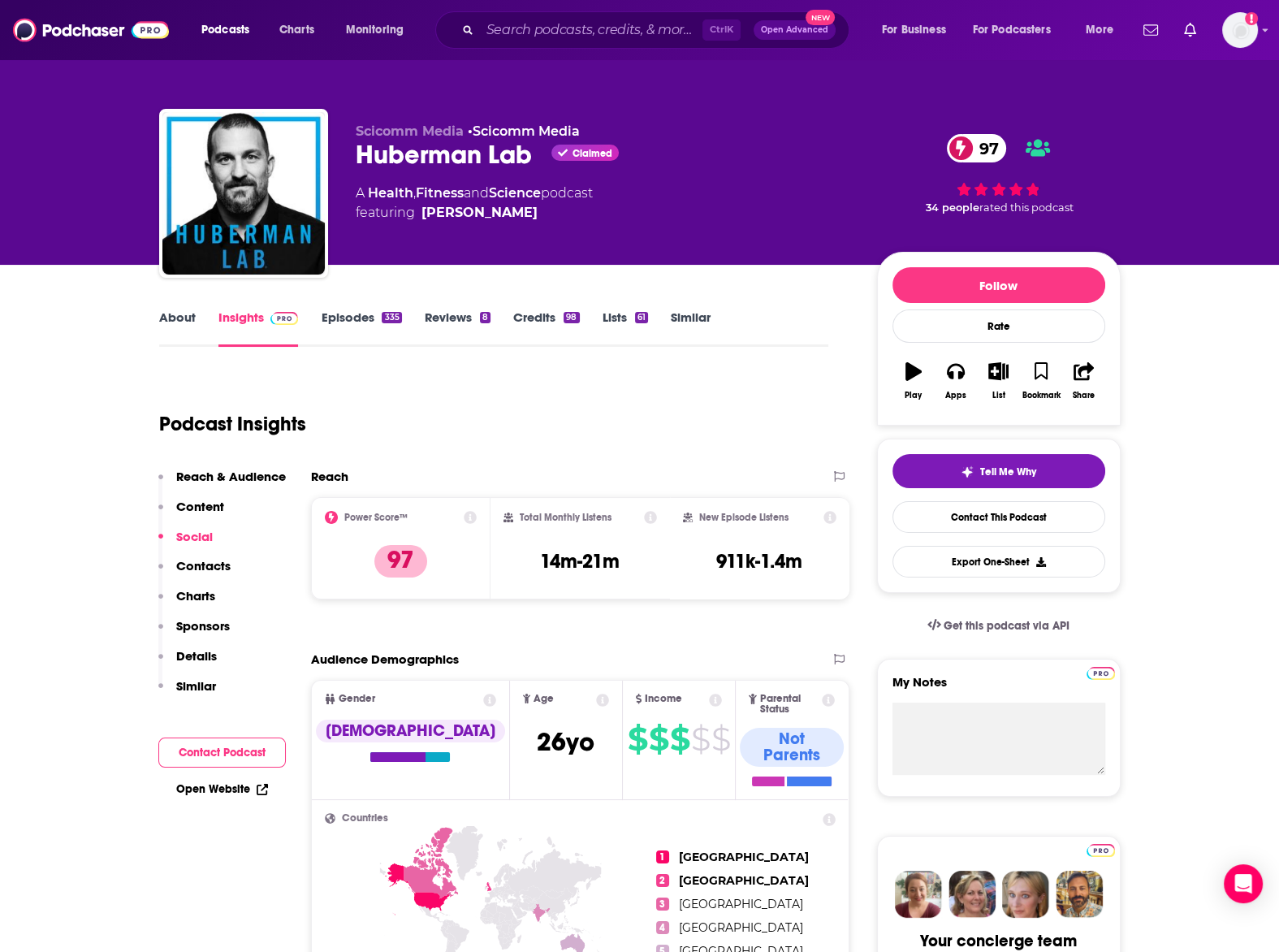
click at [192, 318] on link "About" at bounding box center [177, 328] width 37 height 37
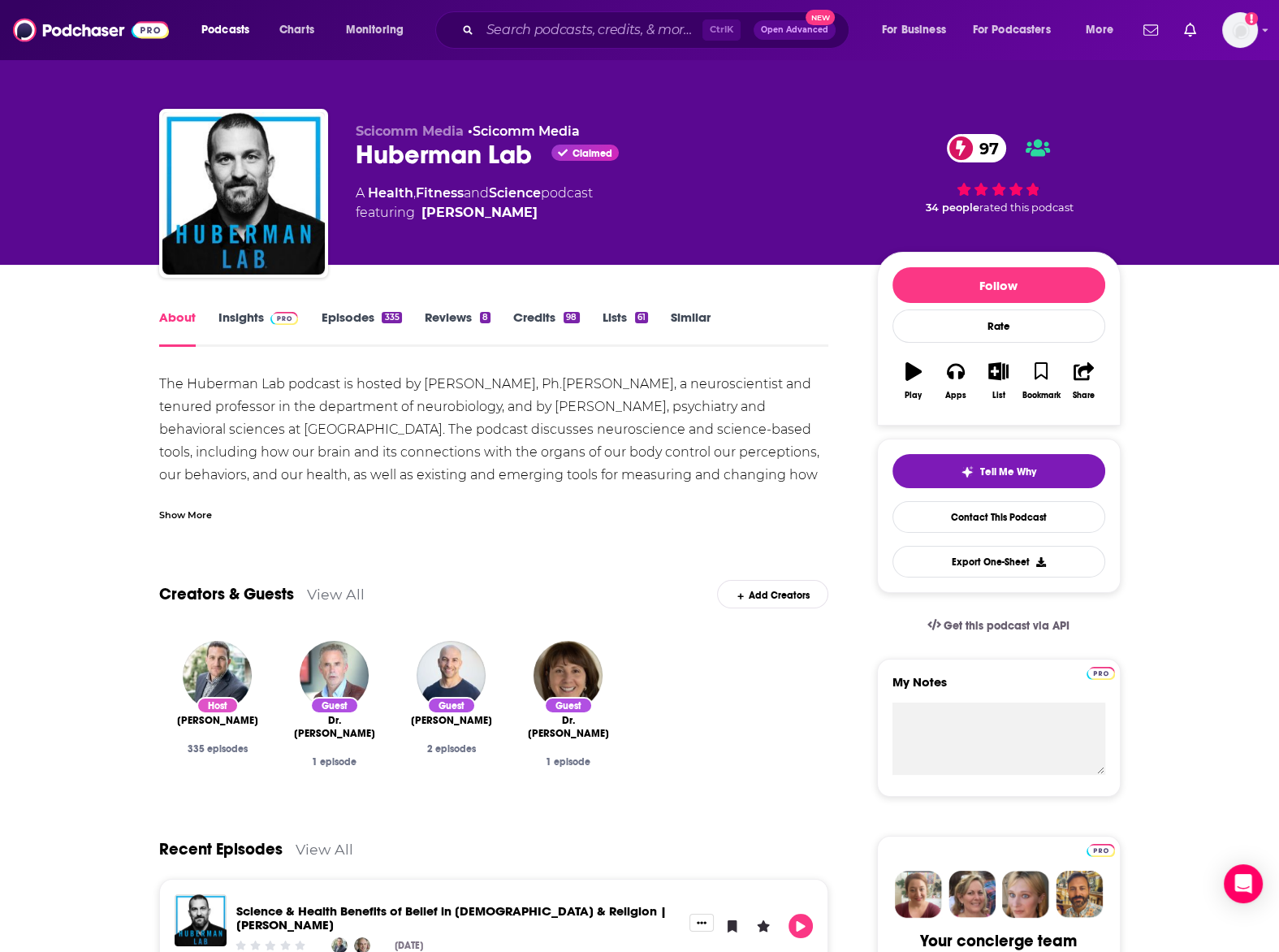
click at [185, 519] on div "Show More" at bounding box center [185, 513] width 53 height 15
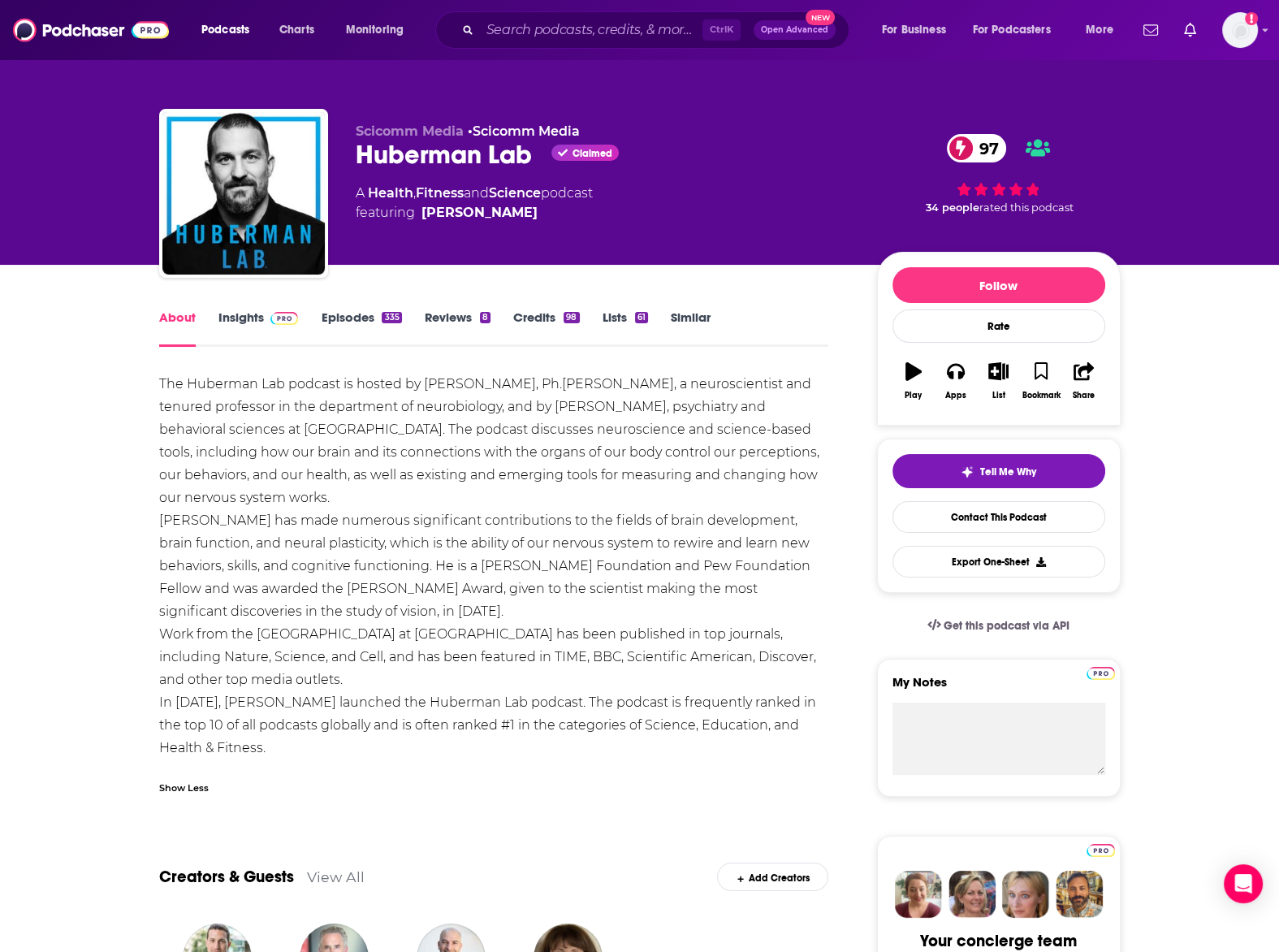
click at [367, 321] on link "Episodes 335" at bounding box center [360, 328] width 81 height 37
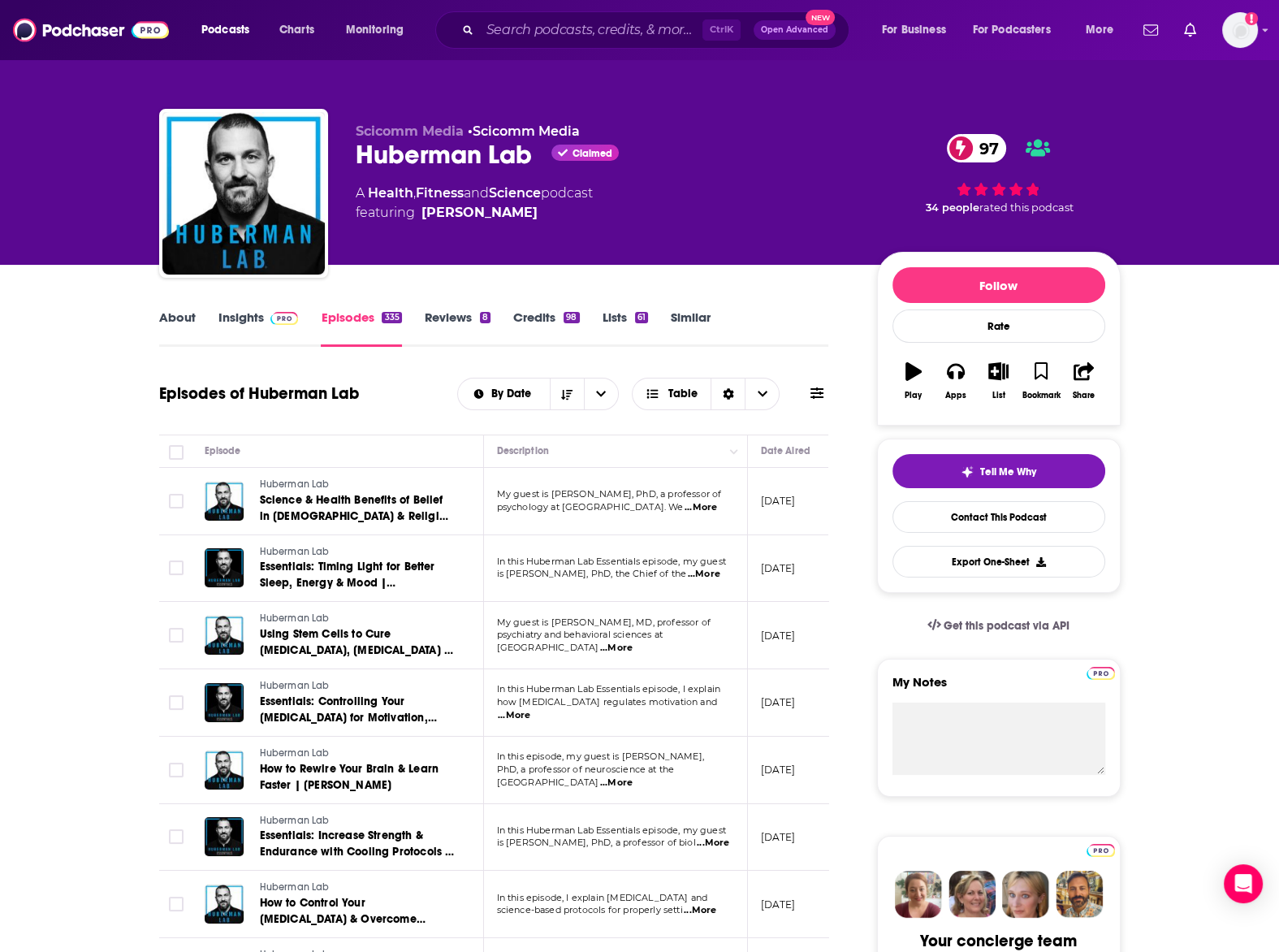
click at [250, 324] on link "Insights" at bounding box center [258, 328] width 81 height 37
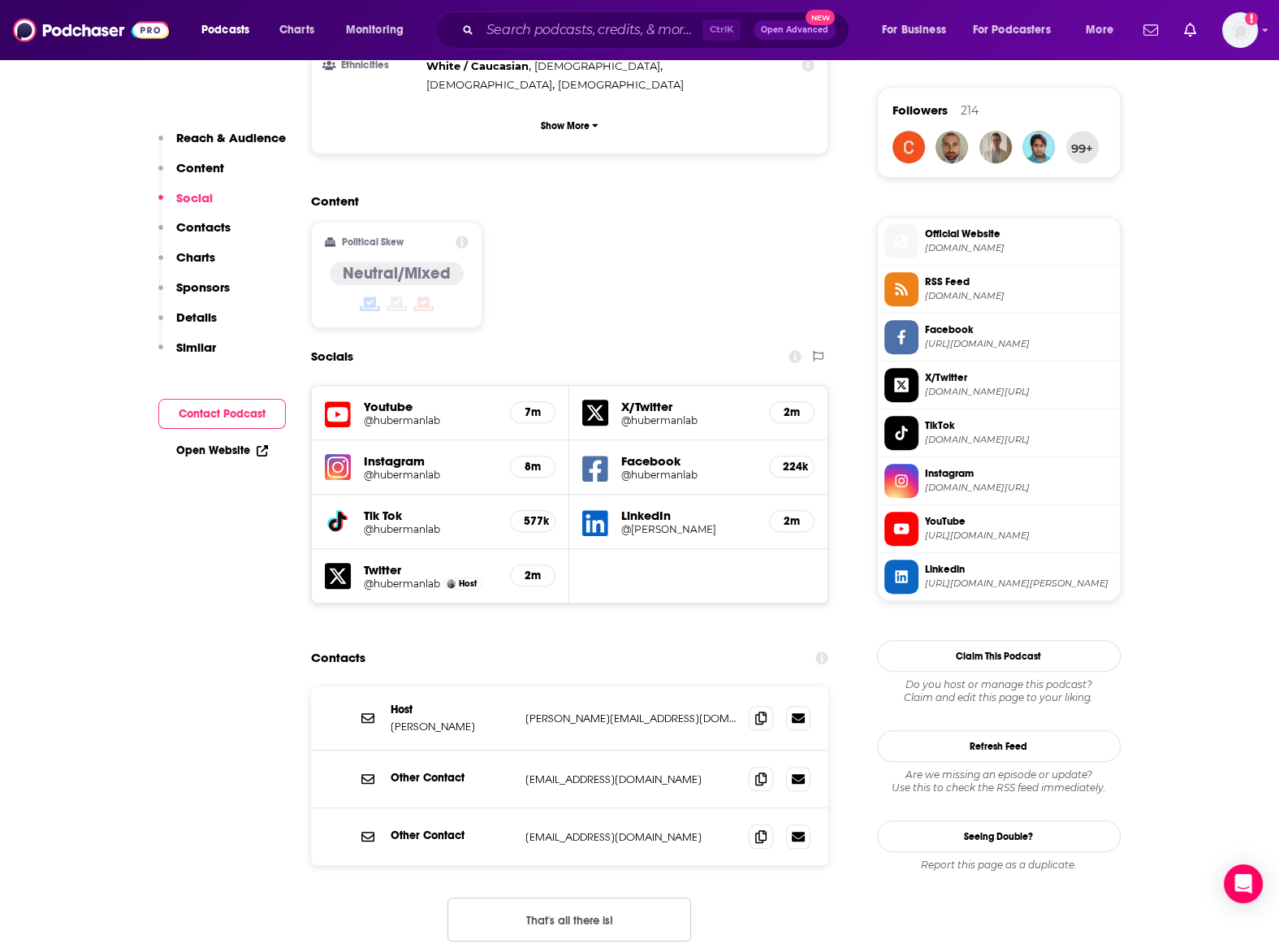
scroll to position [1876, 0]
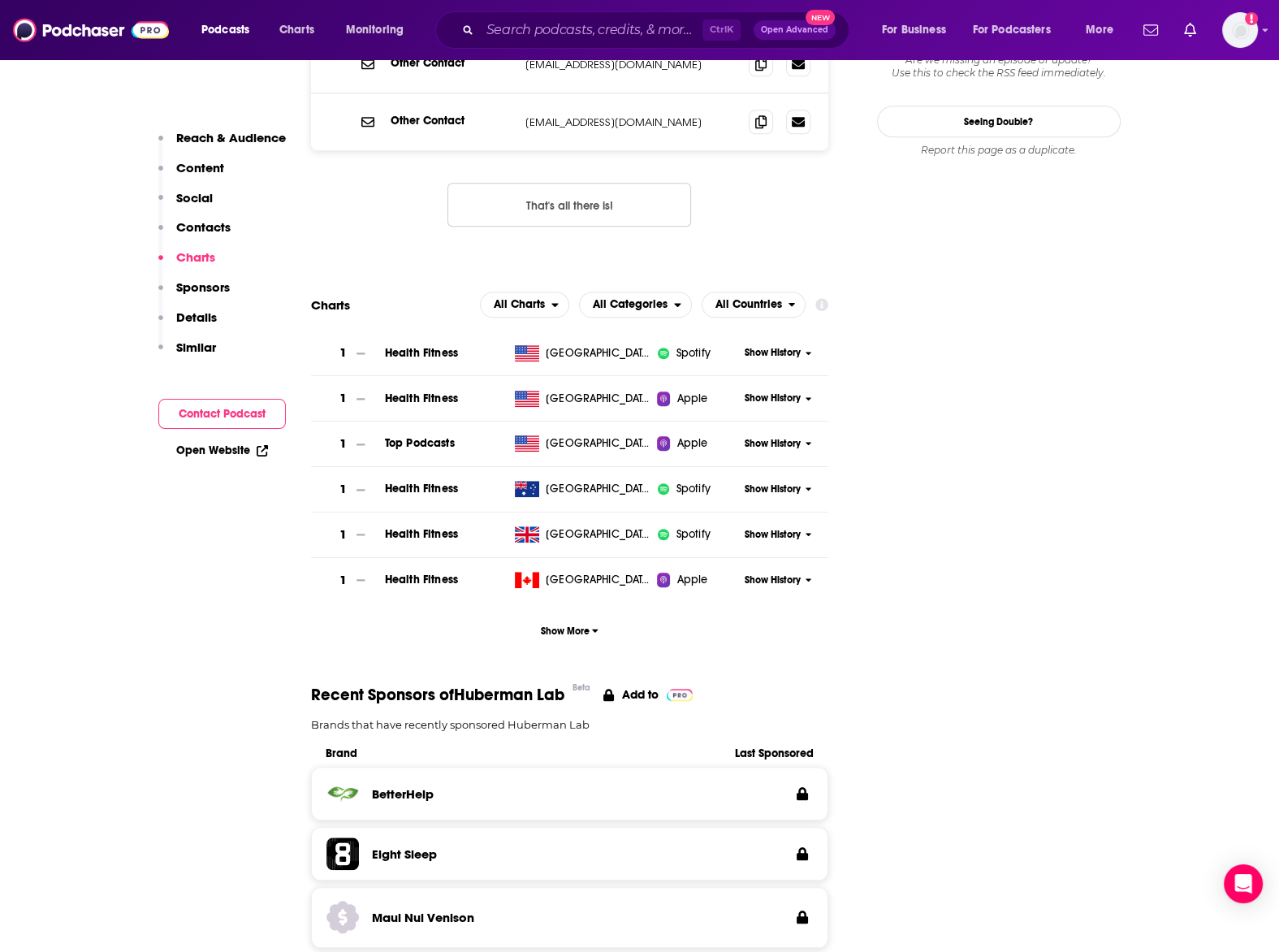
click at [782, 392] on span "Show History" at bounding box center [772, 399] width 56 height 14
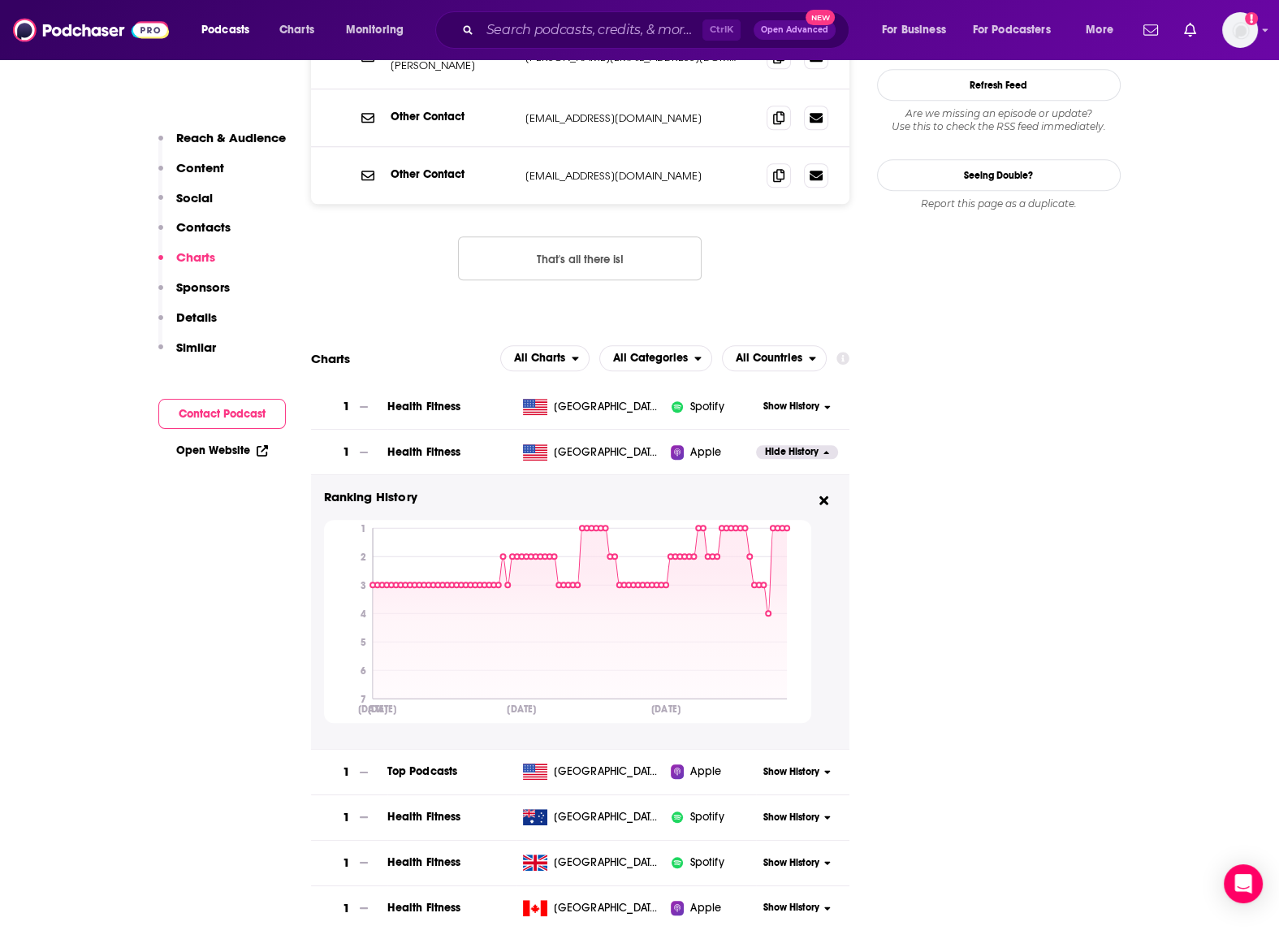
scroll to position [1697, 0]
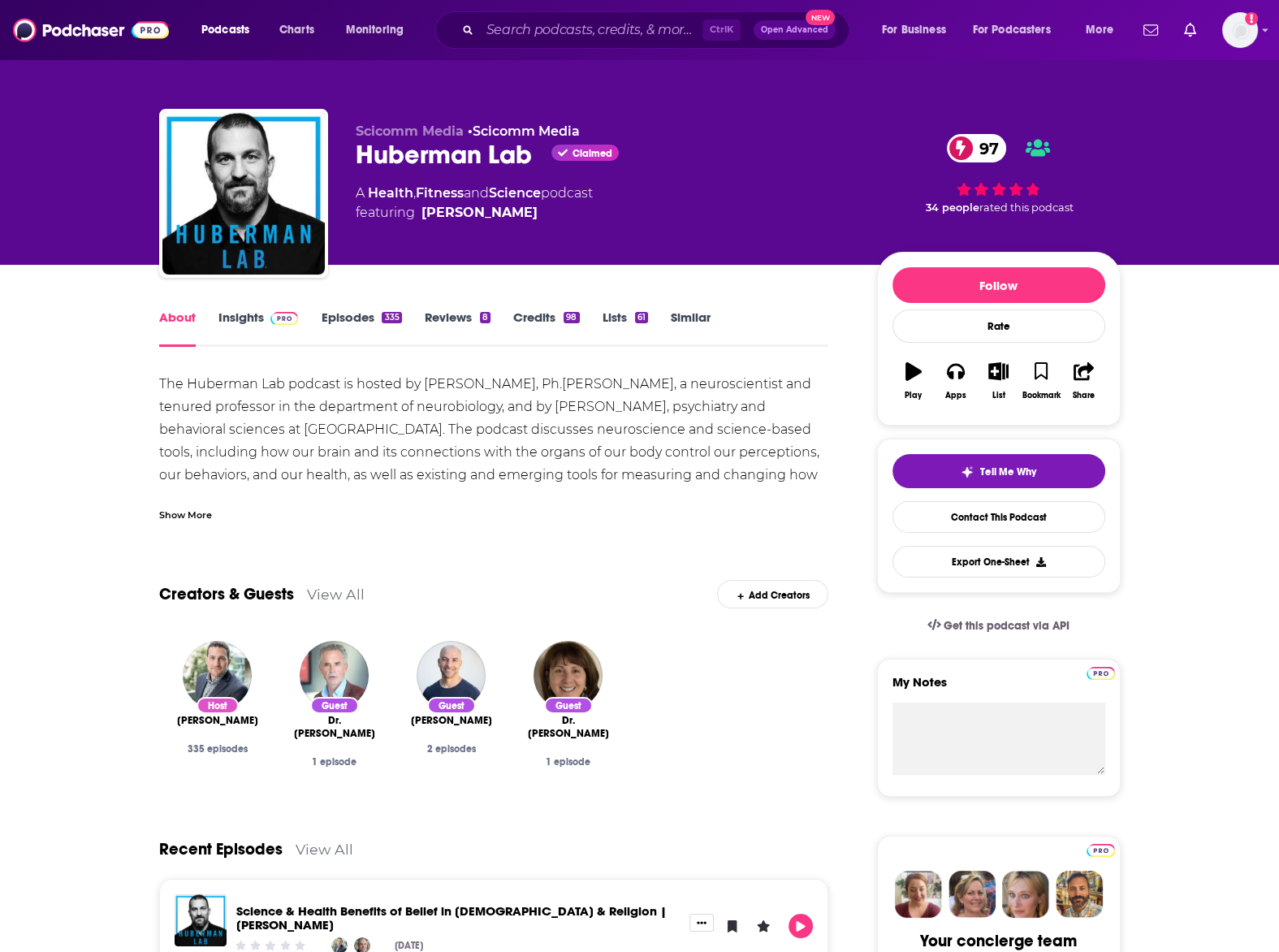
click at [358, 314] on link "Episodes 335" at bounding box center [360, 328] width 81 height 37
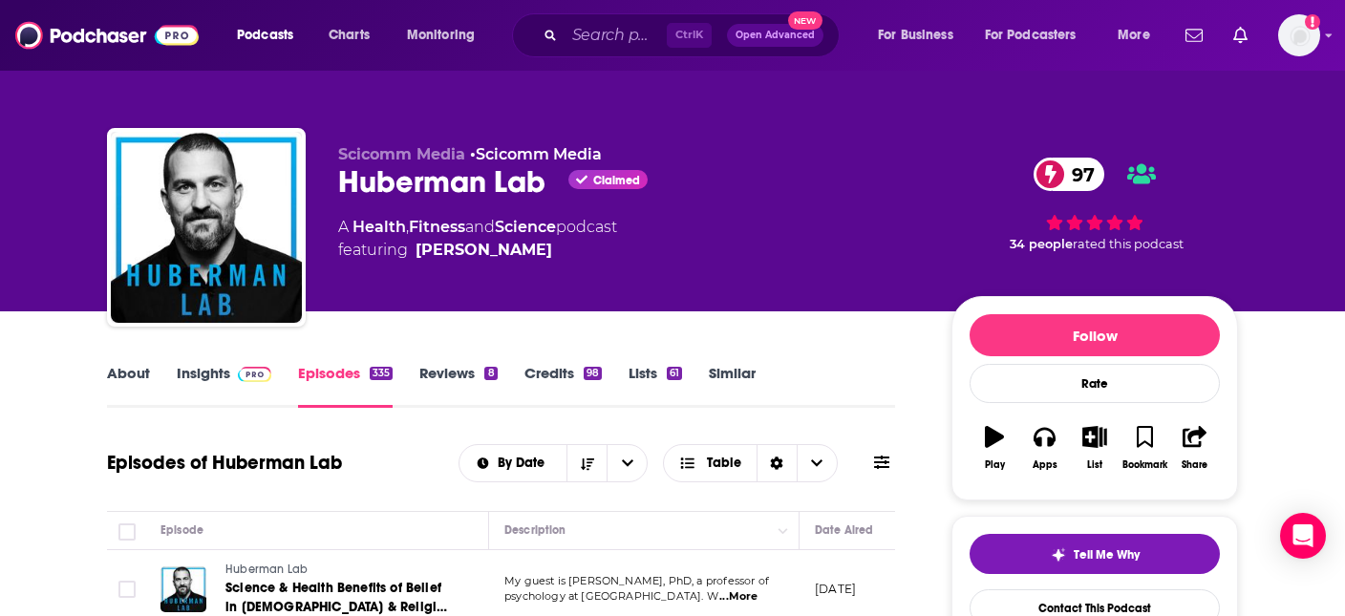
click at [1076, 171] on span "97" at bounding box center [1079, 174] width 52 height 33
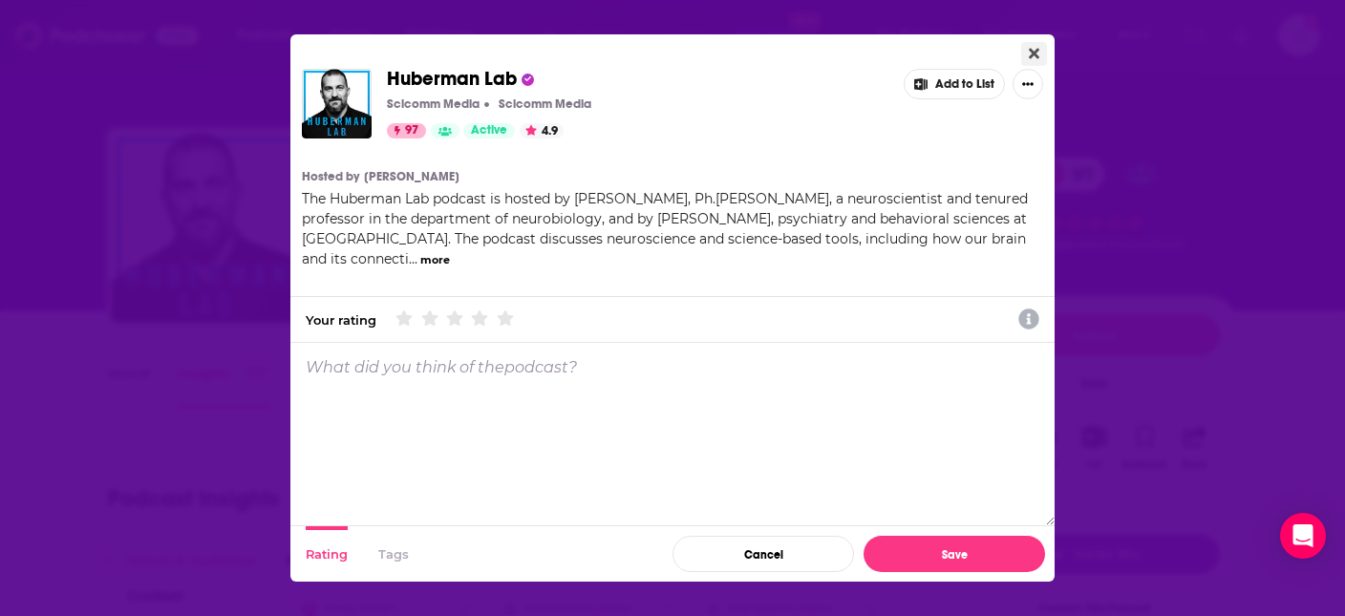
click at [1028, 52] on button "Close" at bounding box center [1035, 54] width 26 height 24
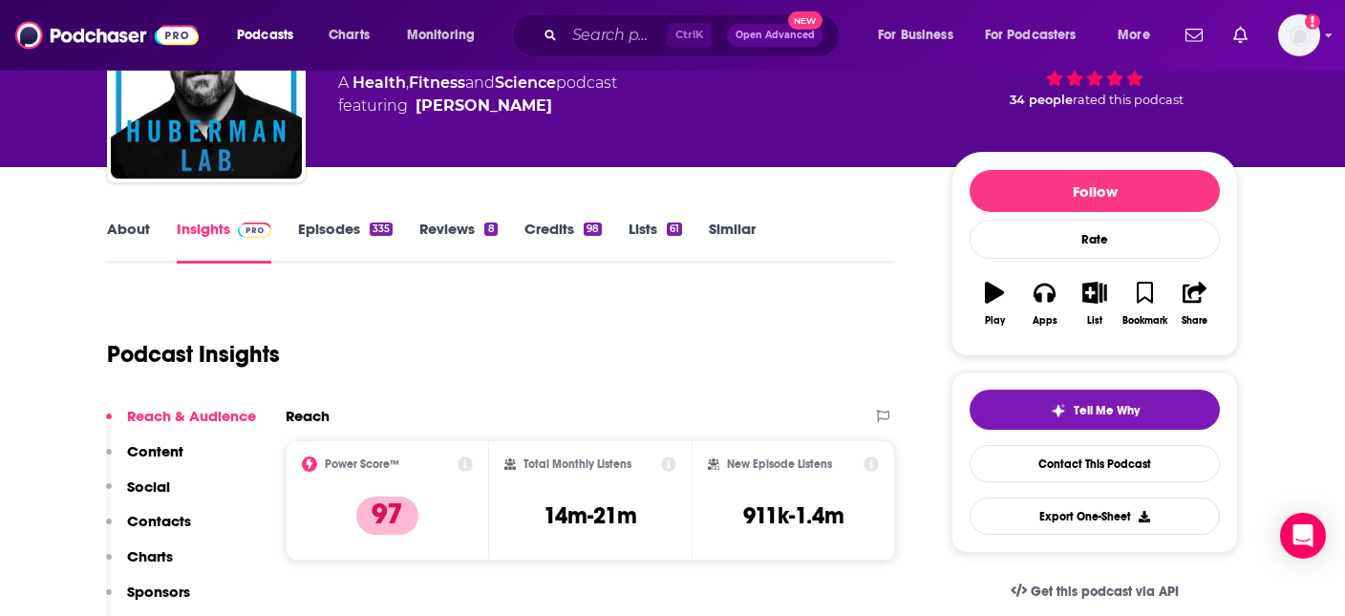
scroll to position [144, 0]
click at [335, 226] on link "Episodes 335" at bounding box center [345, 242] width 95 height 44
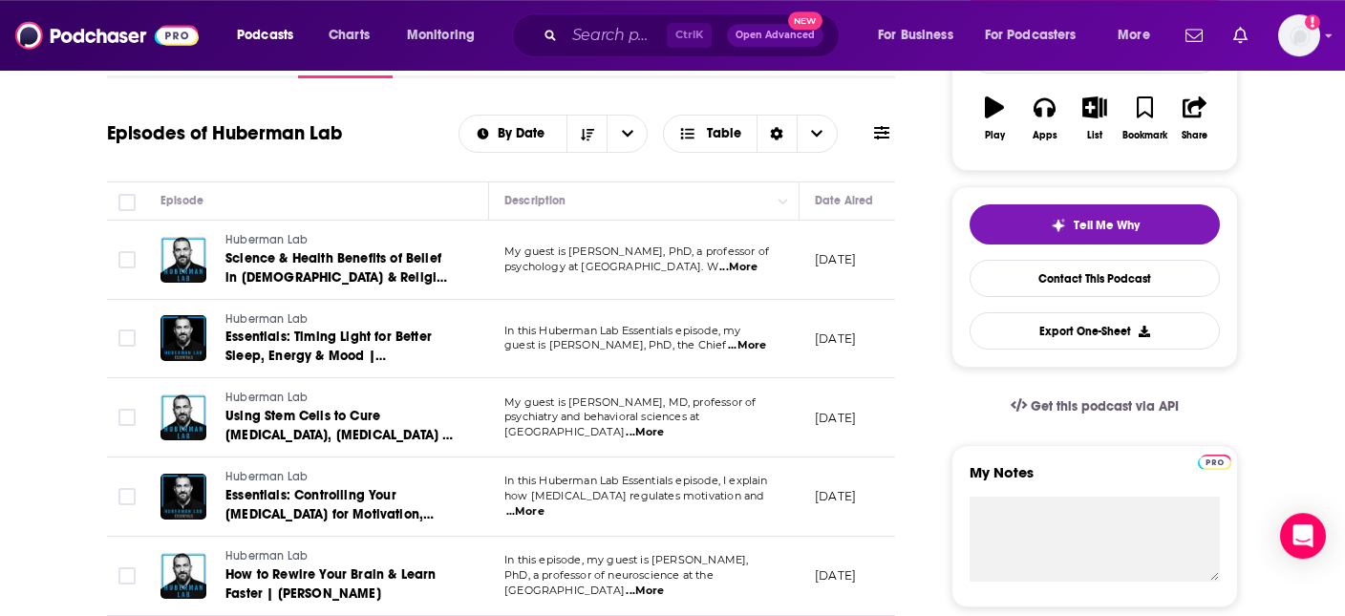
scroll to position [331, 0]
click at [747, 267] on span "...More" at bounding box center [739, 266] width 38 height 15
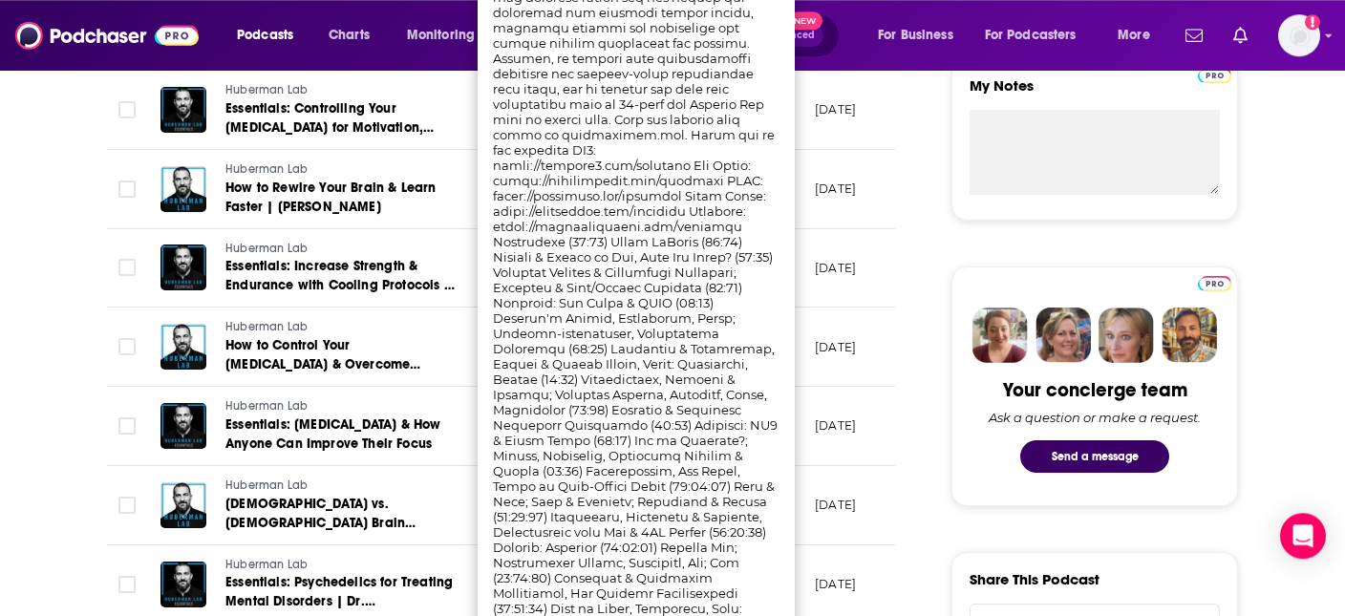
scroll to position [0, 0]
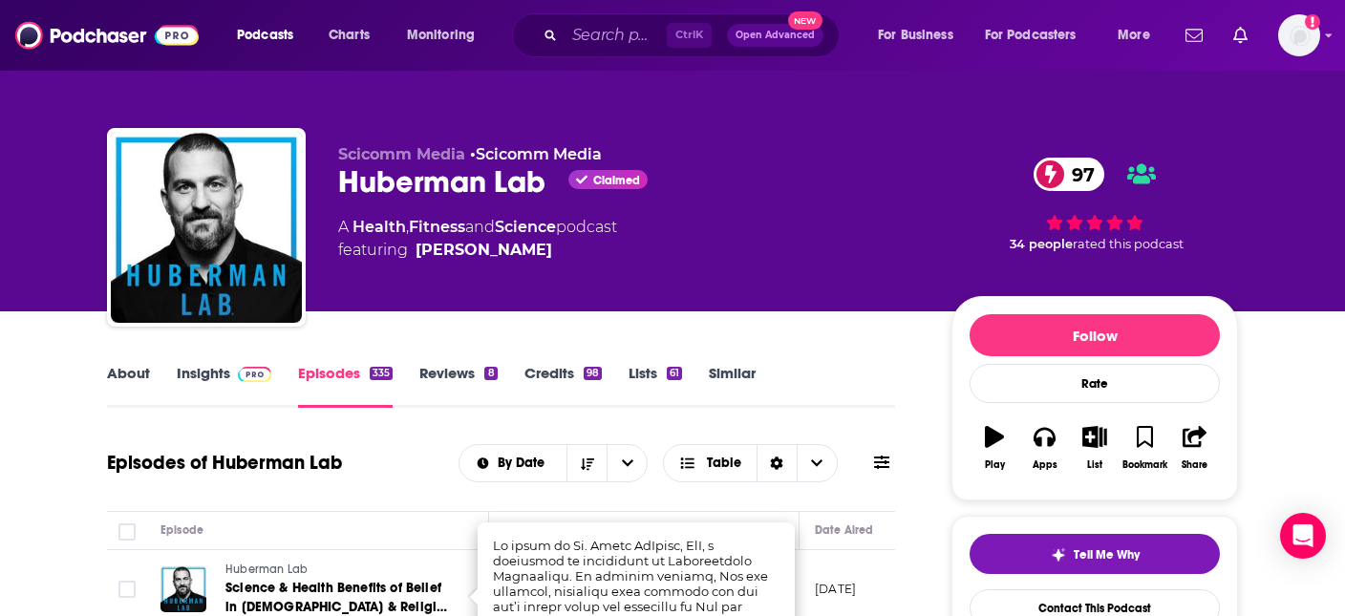
click at [776, 274] on div "Scicomm Media • Scicomm Media Huberman Lab Claimed 97 A Health , Fitness and Sc…" at bounding box center [629, 221] width 583 height 153
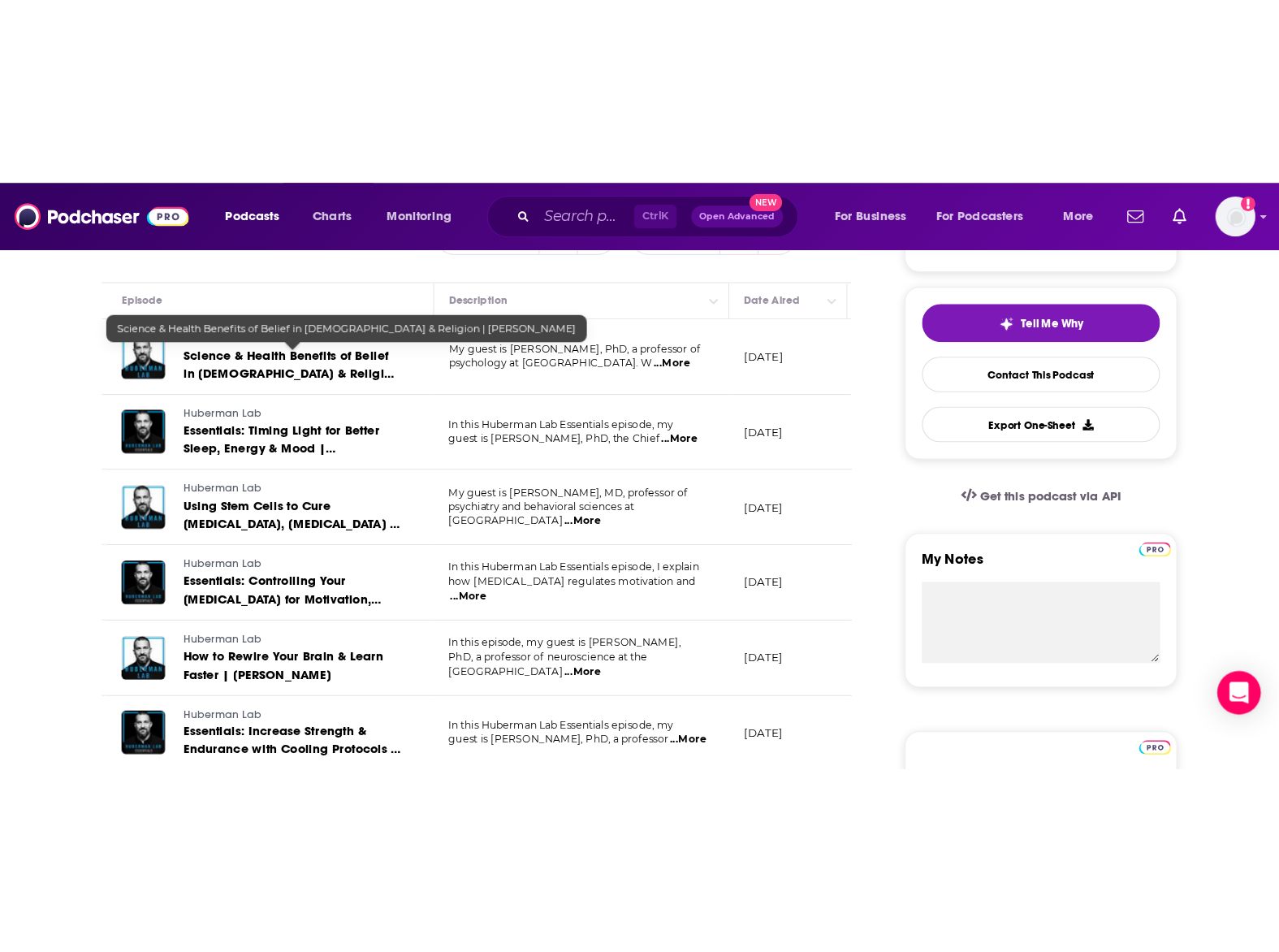
scroll to position [346, 0]
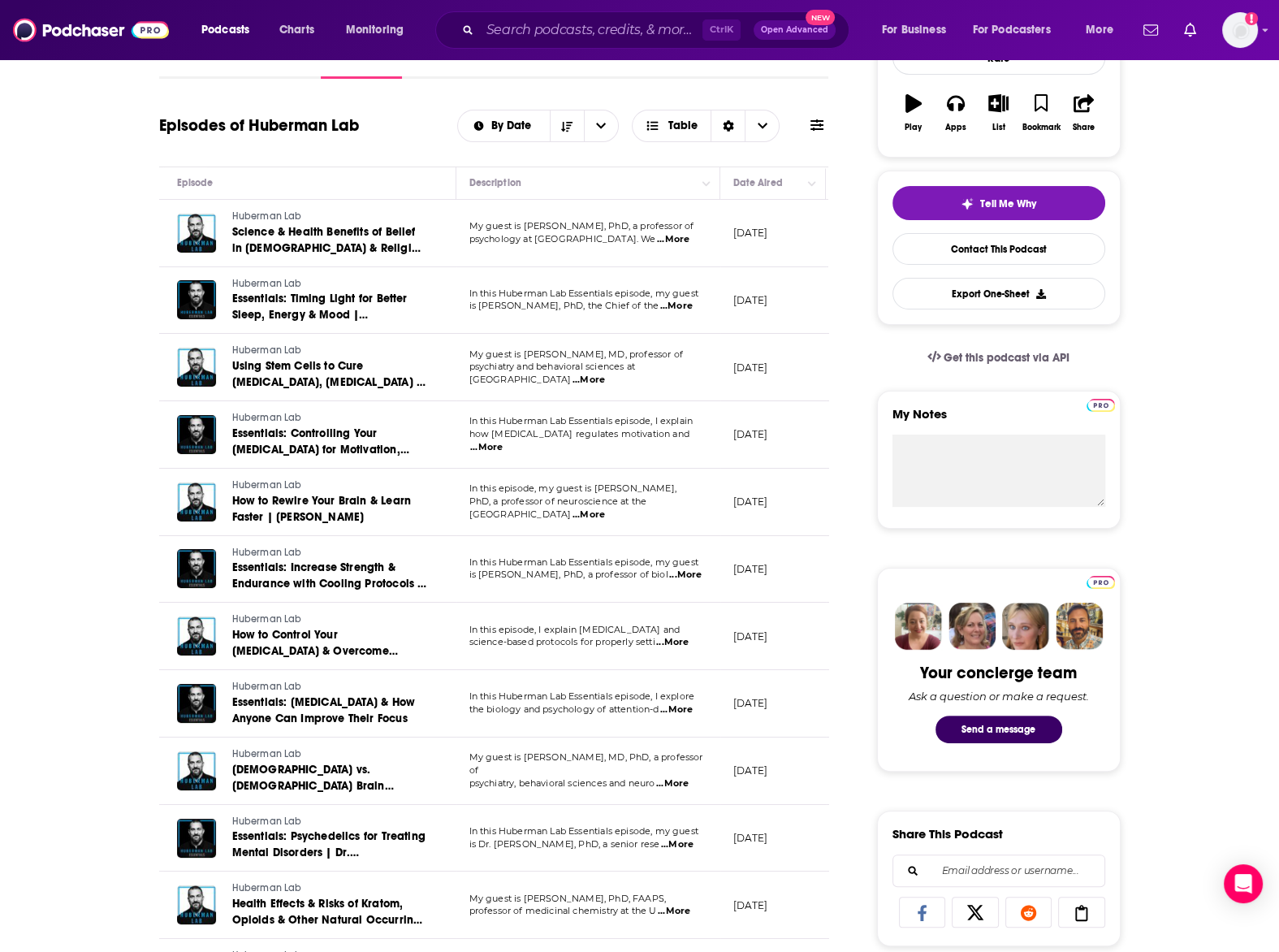
scroll to position [178, 0]
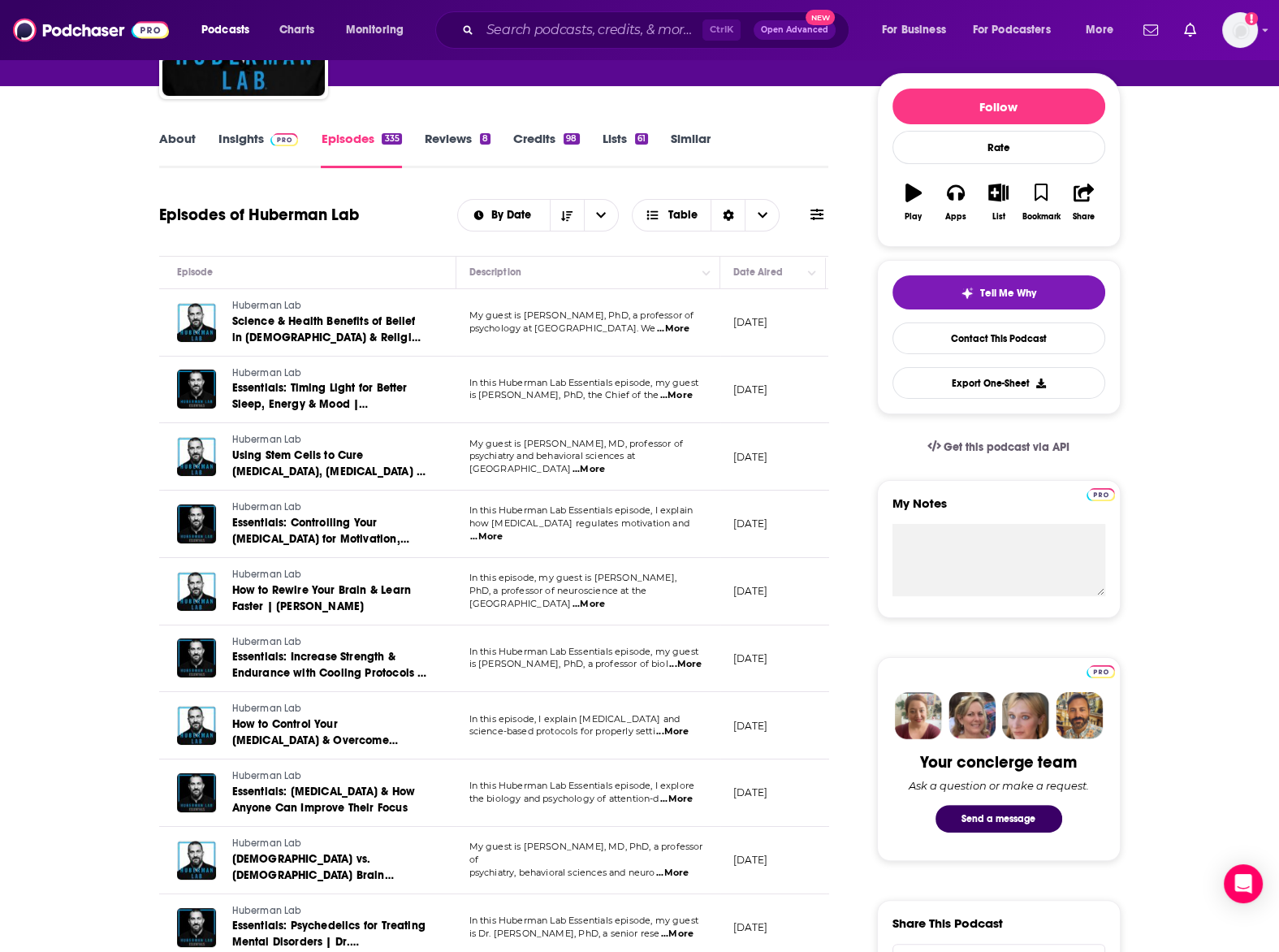
click at [681, 326] on span "...More" at bounding box center [673, 328] width 32 height 13
click at [686, 325] on span "...More" at bounding box center [673, 328] width 32 height 13
click at [680, 327] on span "...More" at bounding box center [673, 328] width 32 height 13
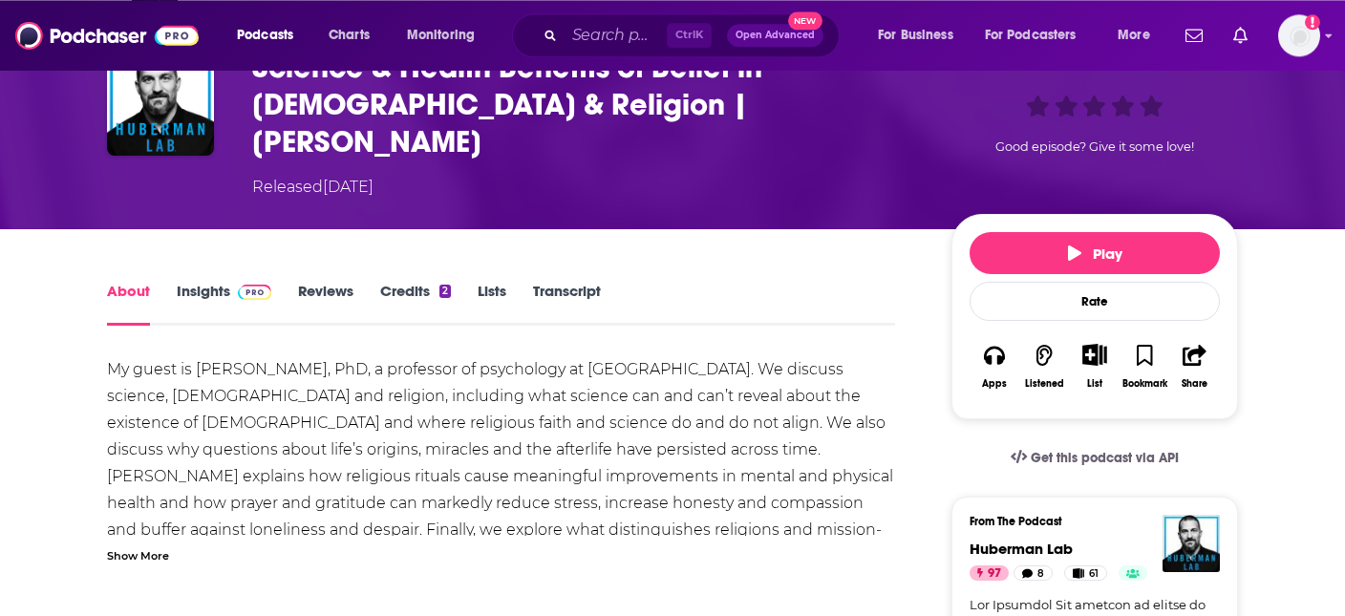
scroll to position [99, 0]
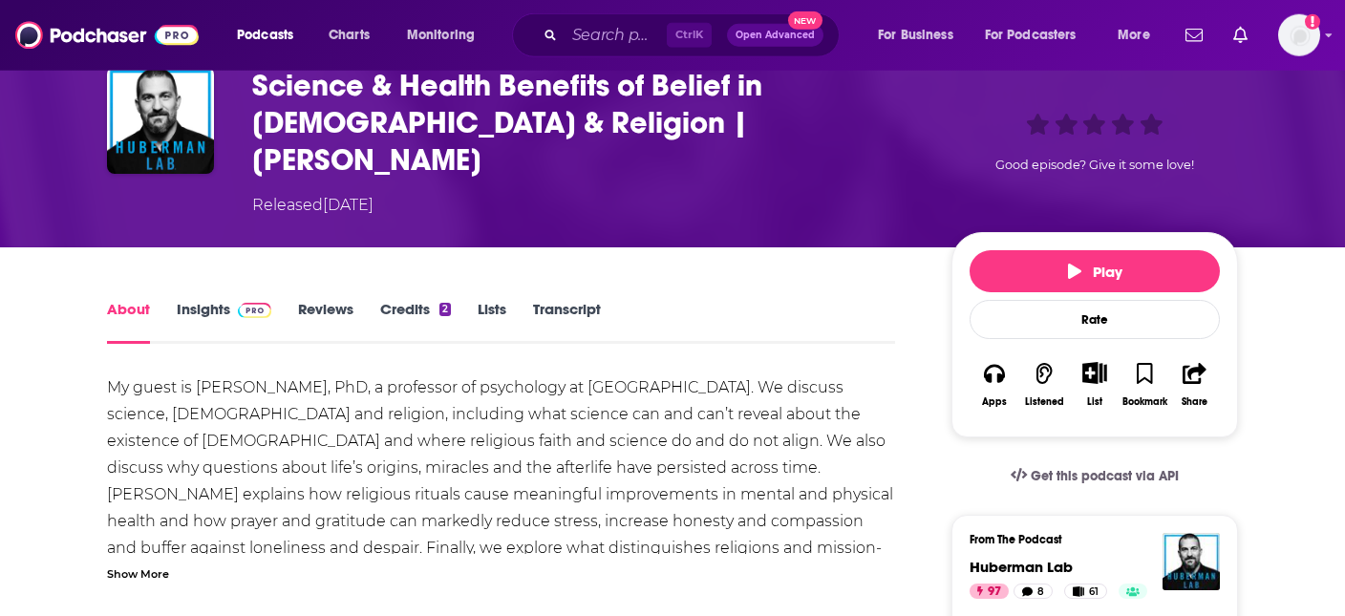
click at [214, 300] on link "Insights" at bounding box center [224, 322] width 95 height 44
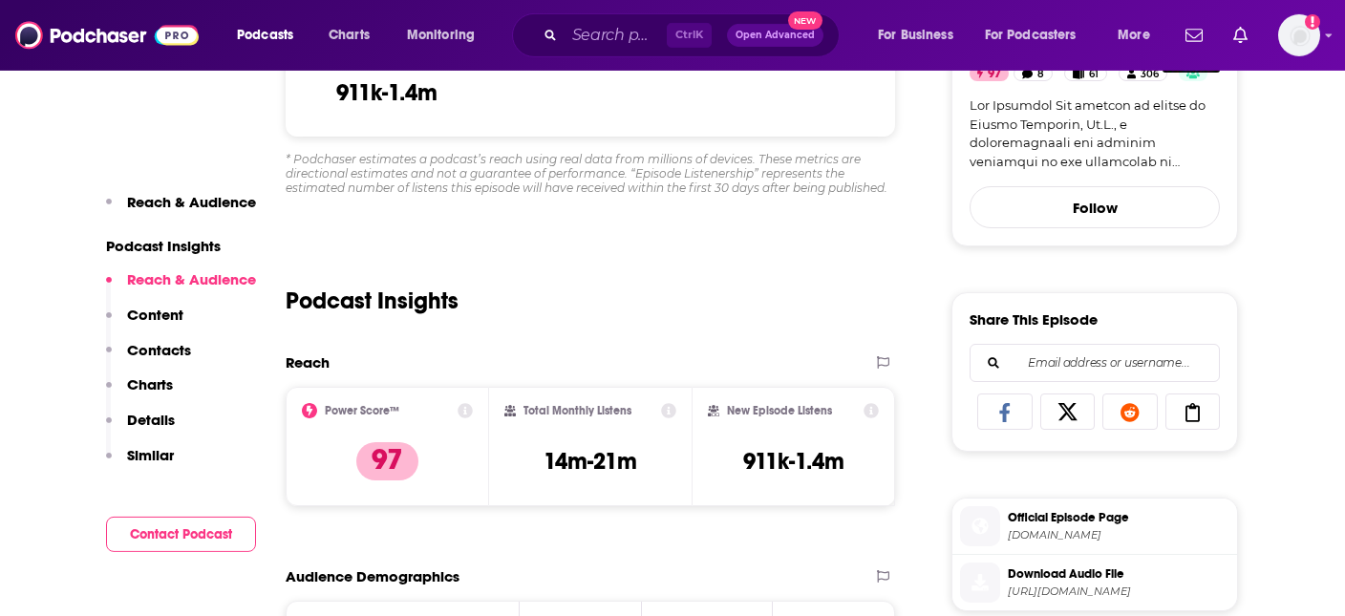
scroll to position [568, 0]
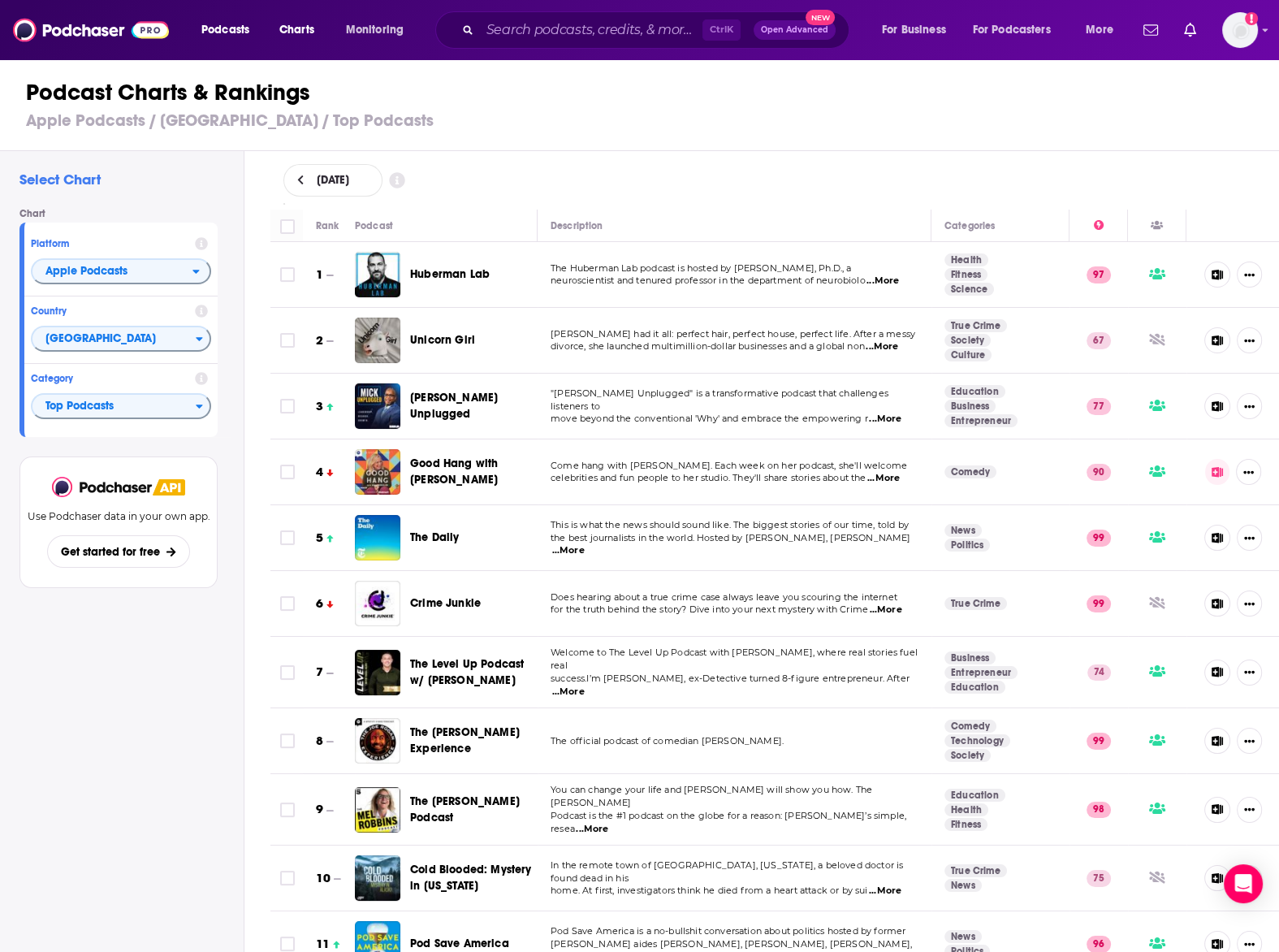
click at [302, 176] on icon at bounding box center [300, 179] width 6 height 9
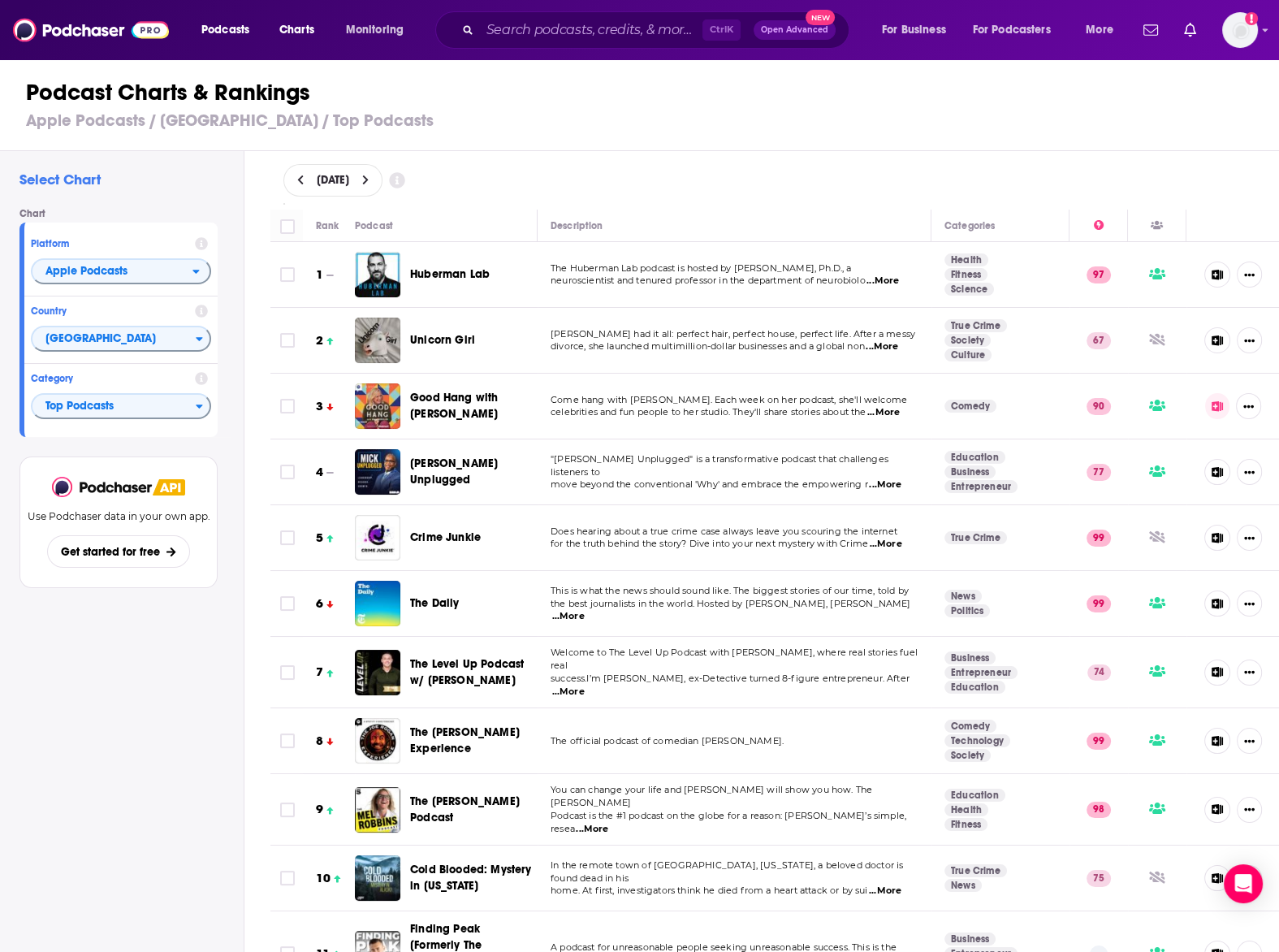
click at [370, 178] on icon at bounding box center [365, 179] width 8 height 11
